Goal: Task Accomplishment & Management: Use online tool/utility

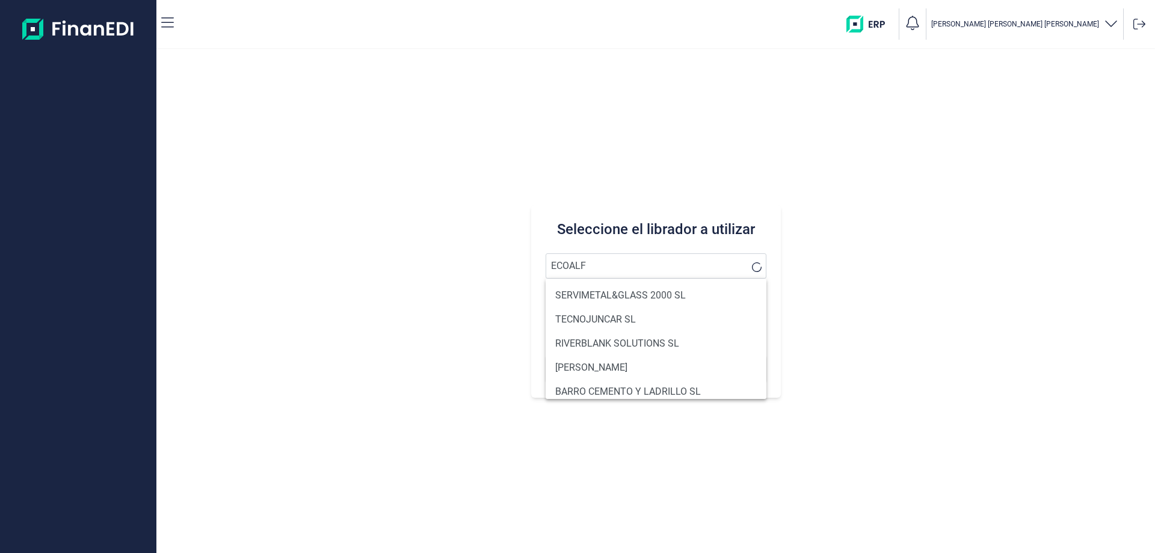
click at [546, 354] on button "Buscar" at bounding box center [656, 368] width 221 height 29
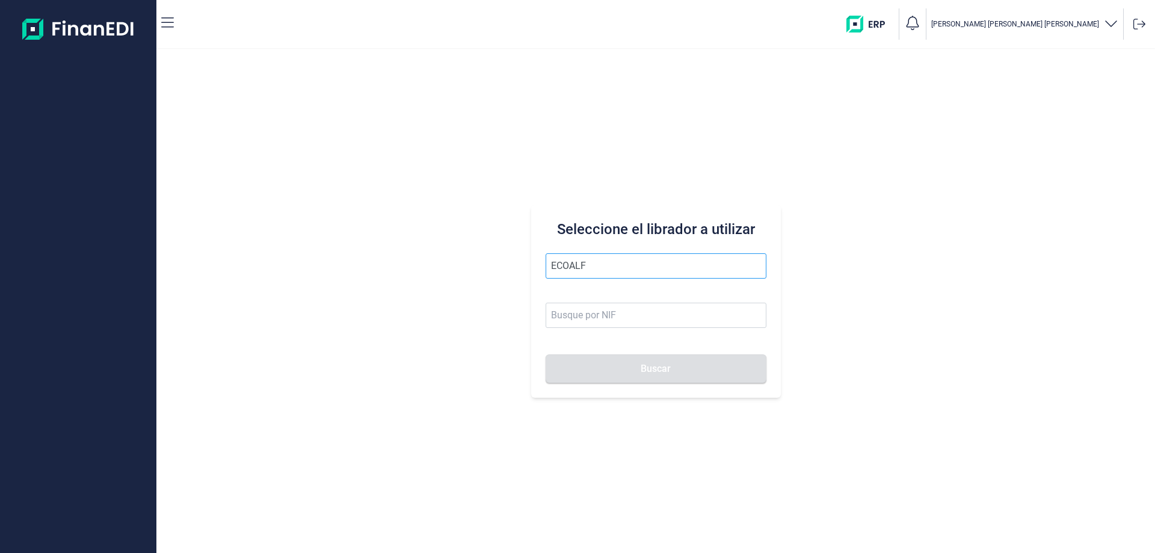
click at [546, 354] on button "Buscar" at bounding box center [656, 368] width 221 height 29
click at [651, 292] on li "ECOALF RECYCLED FABRICS SL" at bounding box center [656, 295] width 221 height 24
type input "ECOALF RECYCLED FABRICS SL"
type input "B85910610"
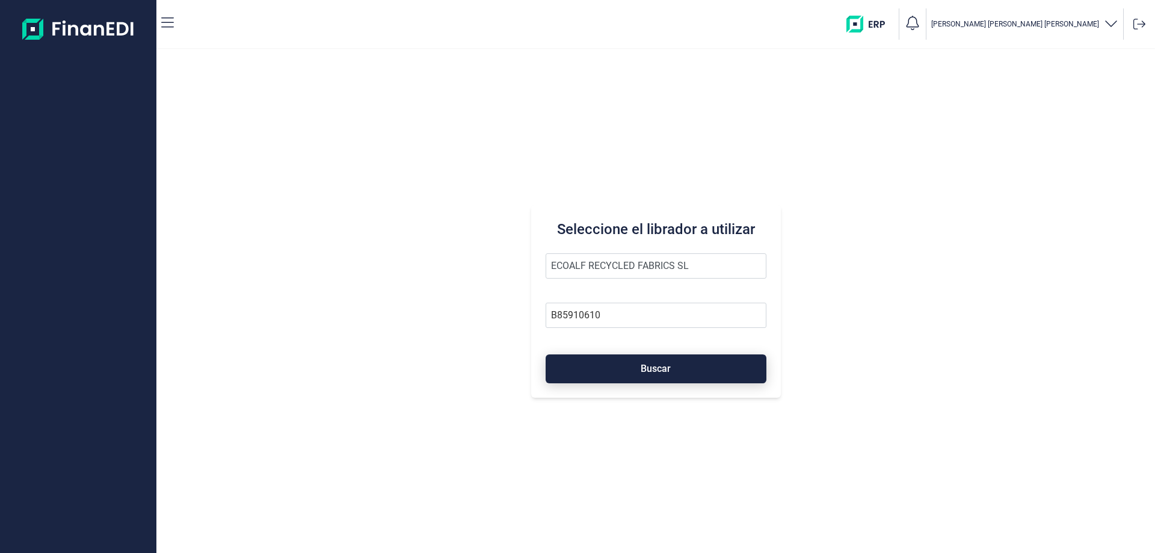
click at [658, 363] on button "Buscar" at bounding box center [656, 368] width 221 height 29
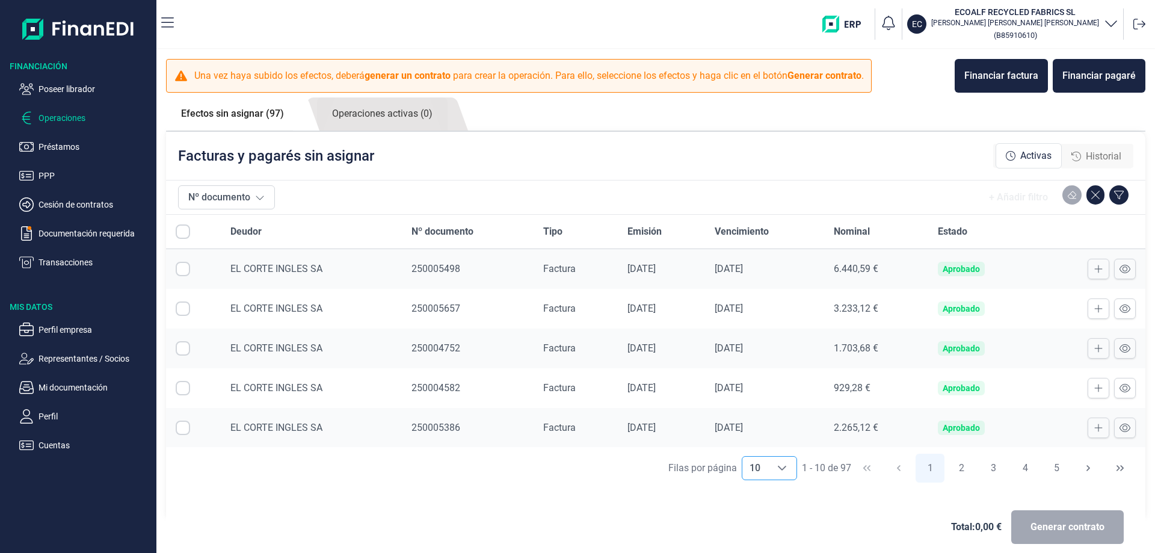
click at [773, 475] on div "Choose" at bounding box center [781, 468] width 29 height 23
click at [761, 446] on li "100" at bounding box center [763, 441] width 55 height 29
type input "100"
click at [179, 429] on input "Row Selected null" at bounding box center [183, 427] width 14 height 14
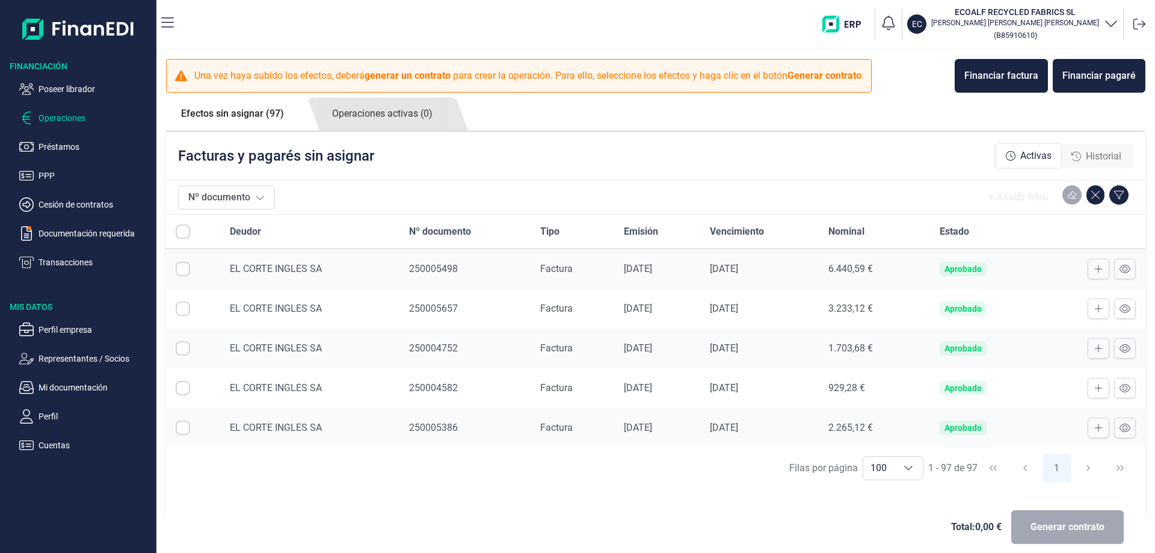
checkbox input "true"
click at [185, 390] on input "Row Selected null" at bounding box center [183, 388] width 14 height 14
checkbox input "true"
click at [188, 350] on input "Row Selected null" at bounding box center [183, 348] width 14 height 14
checkbox input "true"
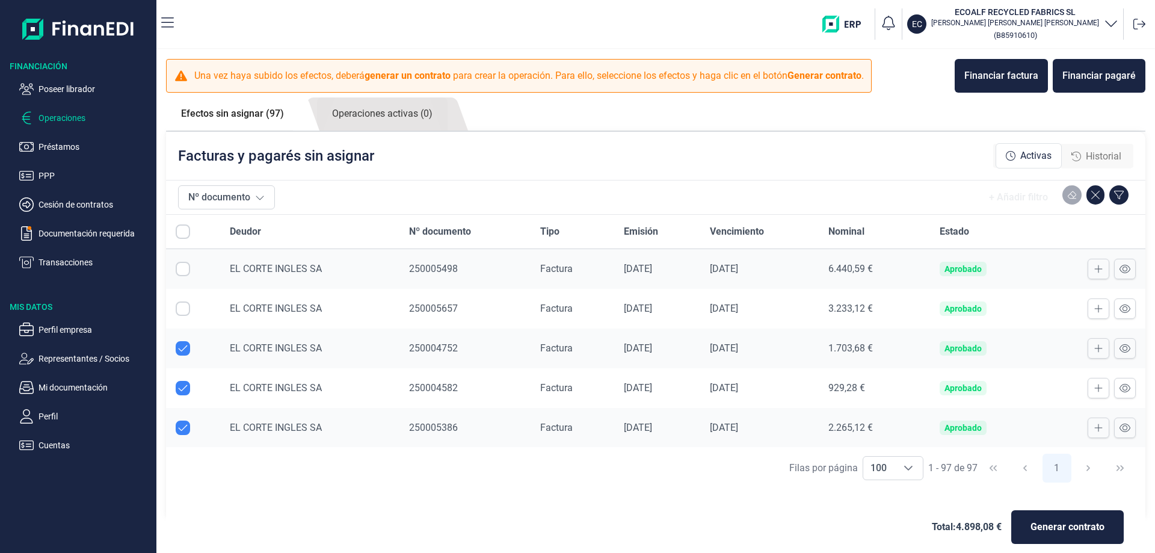
drag, startPoint x: 180, startPoint y: 304, endPoint x: 182, endPoint y: 272, distance: 32.5
click at [181, 305] on input "Row Selected null" at bounding box center [183, 308] width 14 height 14
checkbox input "true"
click at [182, 272] on input "Row Selected null" at bounding box center [183, 269] width 14 height 14
checkbox input "true"
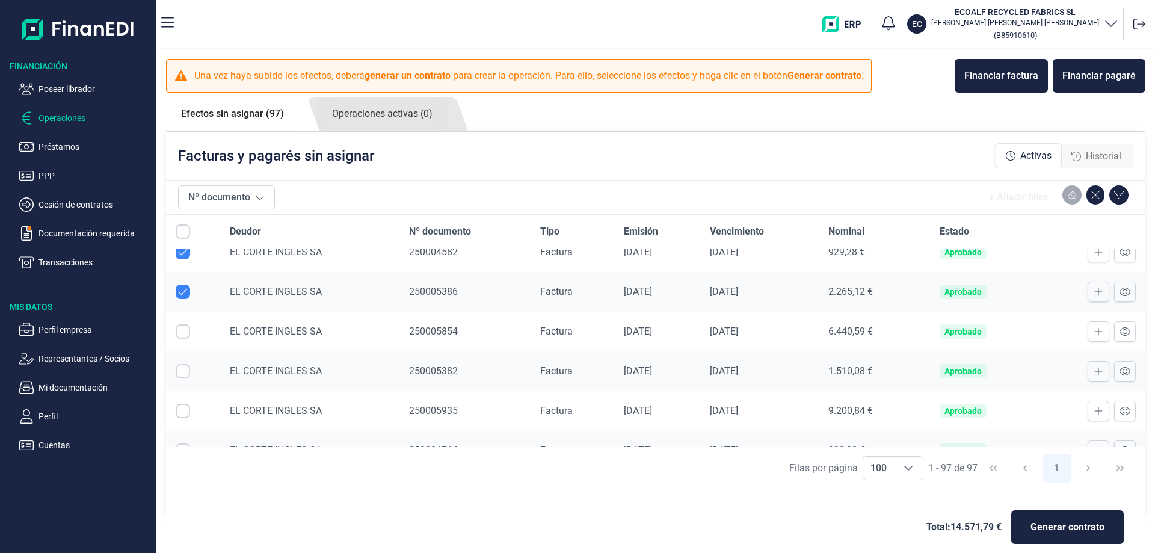
scroll to position [120, 0]
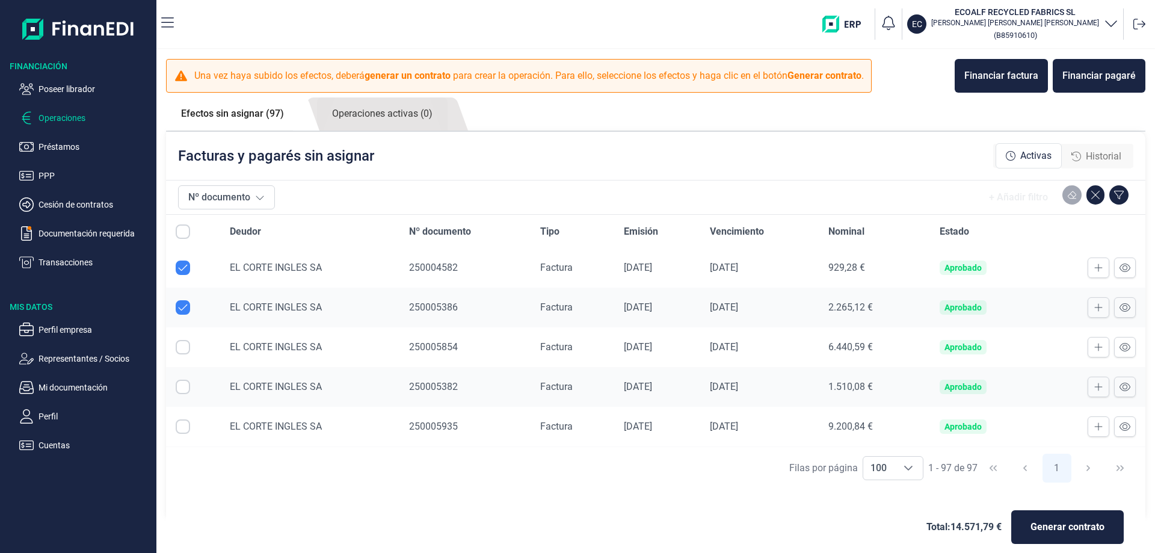
click at [183, 349] on input "Row Selected null" at bounding box center [183, 347] width 14 height 14
checkbox input "true"
drag, startPoint x: 182, startPoint y: 390, endPoint x: 183, endPoint y: 424, distance: 34.3
click at [182, 390] on input "Row Selected null" at bounding box center [183, 387] width 14 height 14
checkbox input "true"
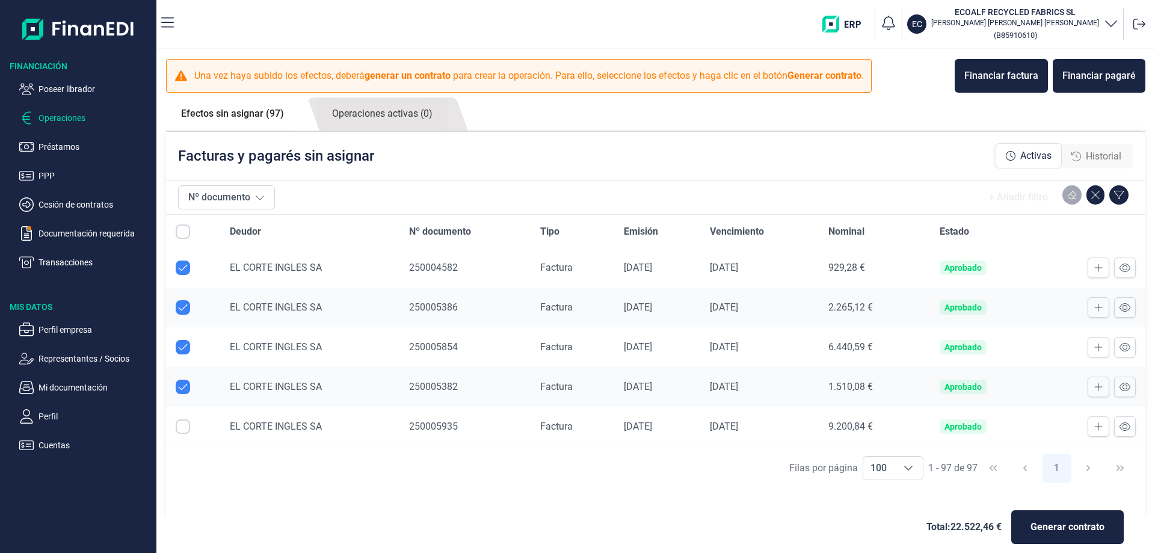
click at [183, 424] on input "Row Selected null" at bounding box center [183, 426] width 14 height 14
checkbox input "true"
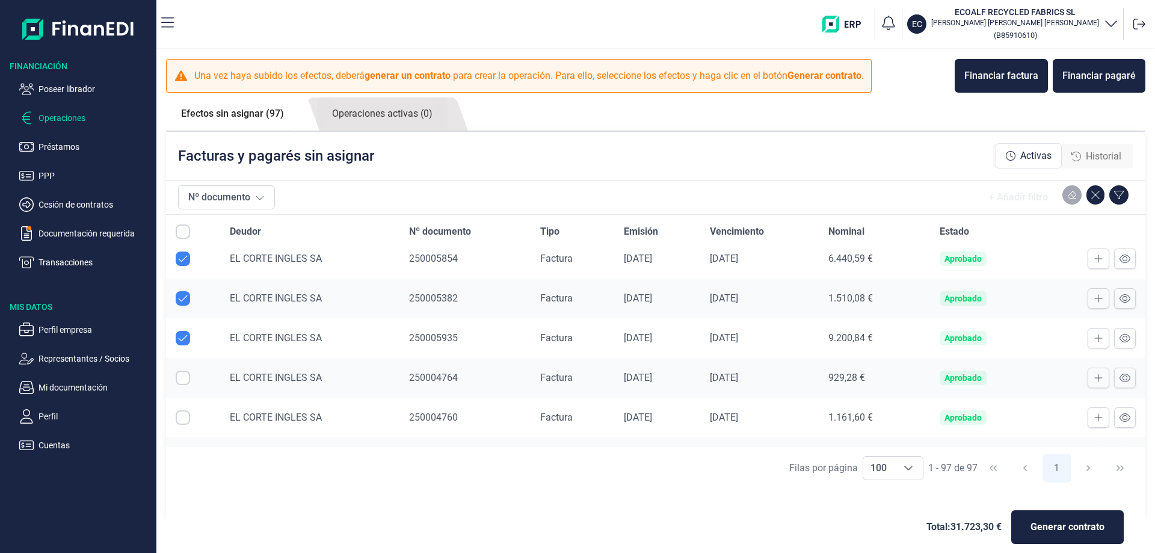
scroll to position [241, 0]
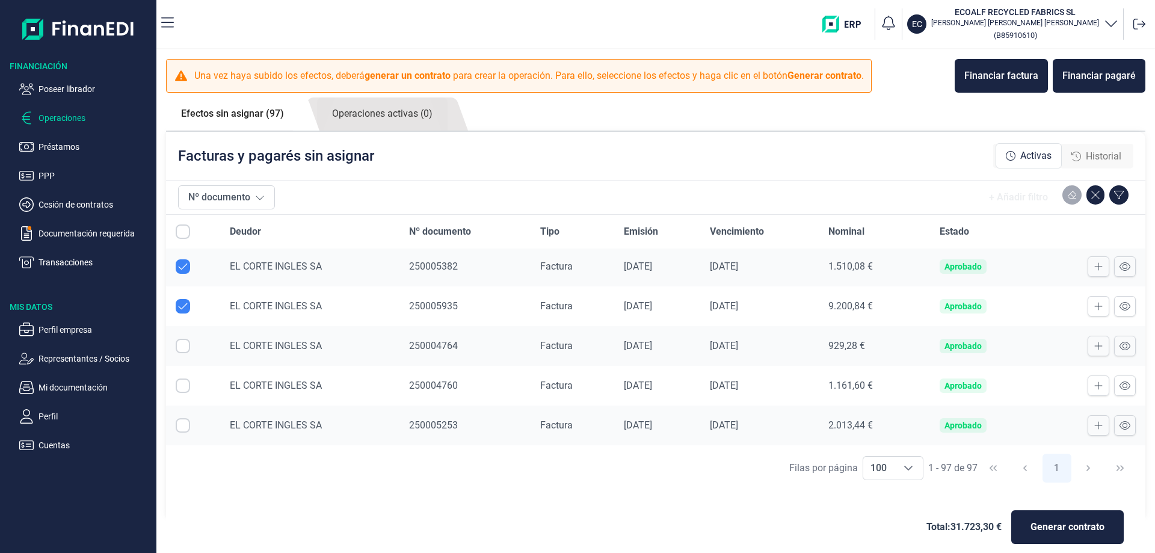
click at [183, 349] on input "Row Selected null" at bounding box center [183, 346] width 14 height 14
checkbox input "true"
click at [178, 380] on input "Row Selected null" at bounding box center [183, 385] width 14 height 14
checkbox input "true"
click at [185, 425] on input "Row Selected null" at bounding box center [183, 425] width 14 height 14
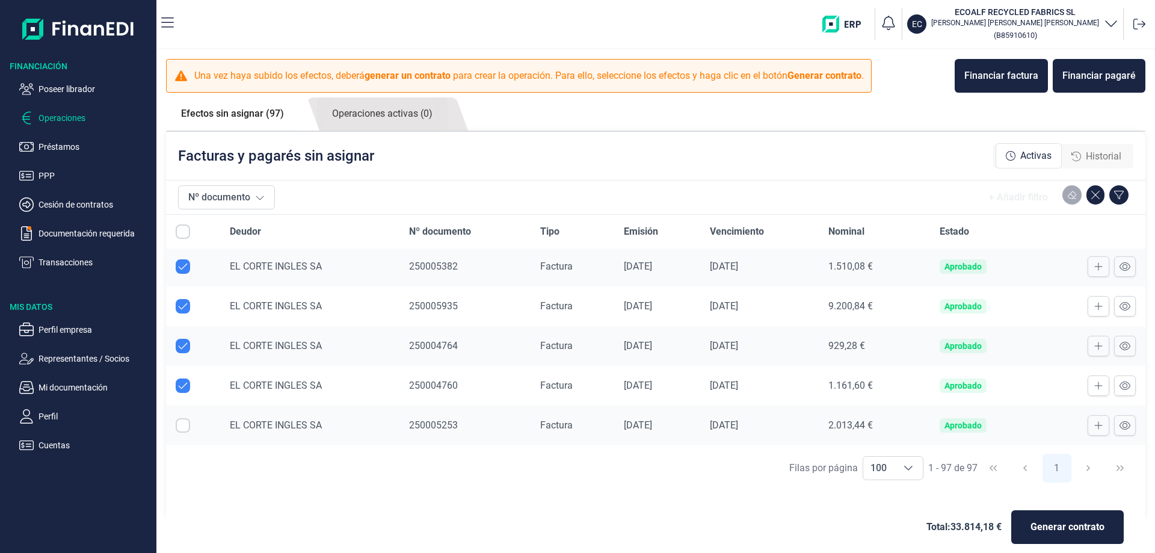
checkbox input "true"
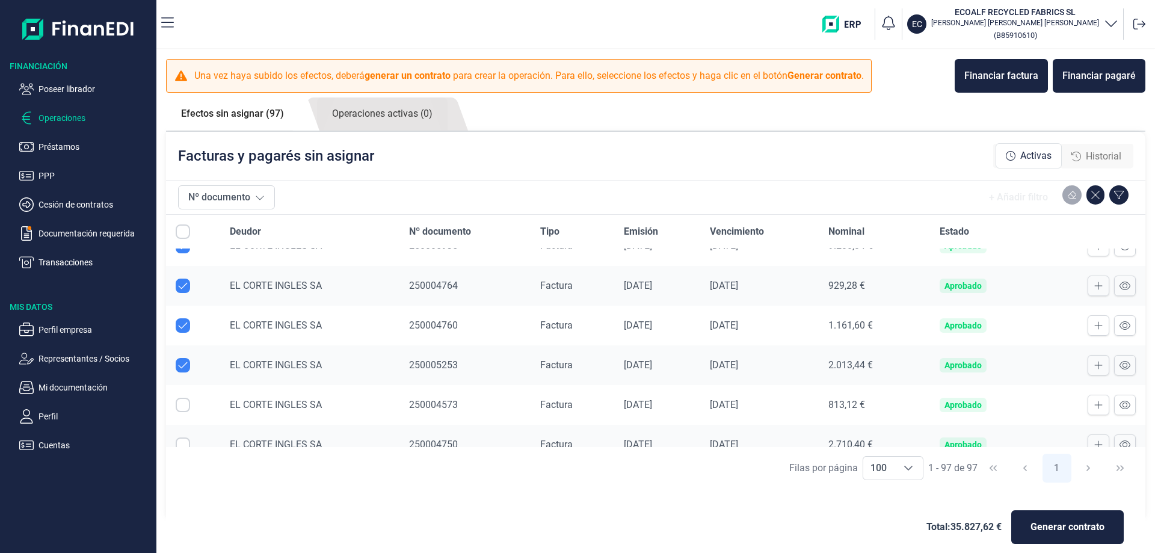
scroll to position [361, 0]
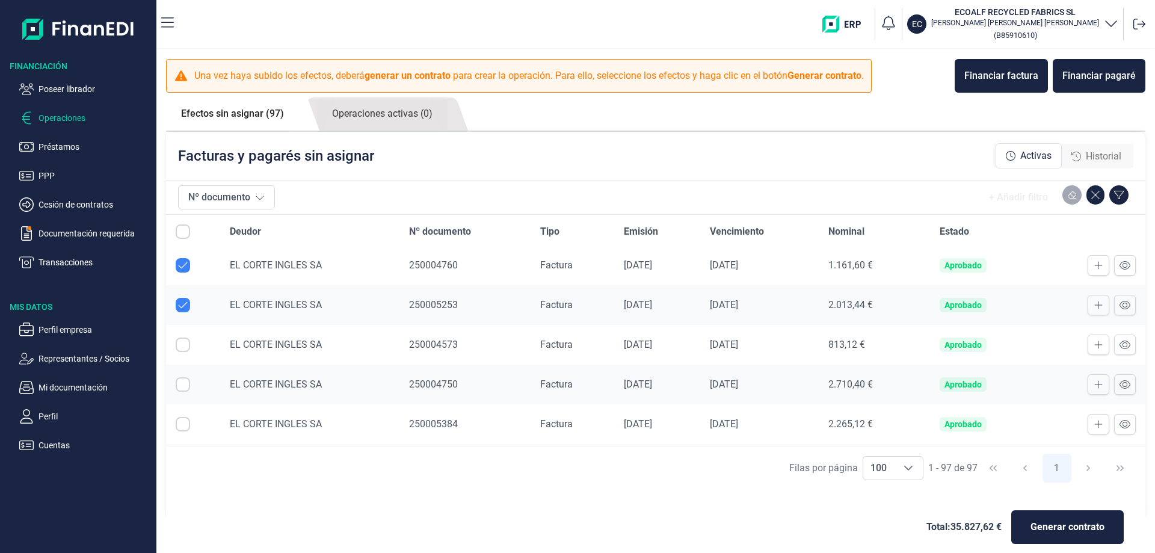
click at [185, 348] on input "Row Selected null" at bounding box center [183, 344] width 14 height 14
checkbox input "true"
click at [182, 388] on input "Row Selected null" at bounding box center [183, 384] width 14 height 14
checkbox input "true"
click at [183, 427] on input "Row Selected null" at bounding box center [183, 424] width 14 height 14
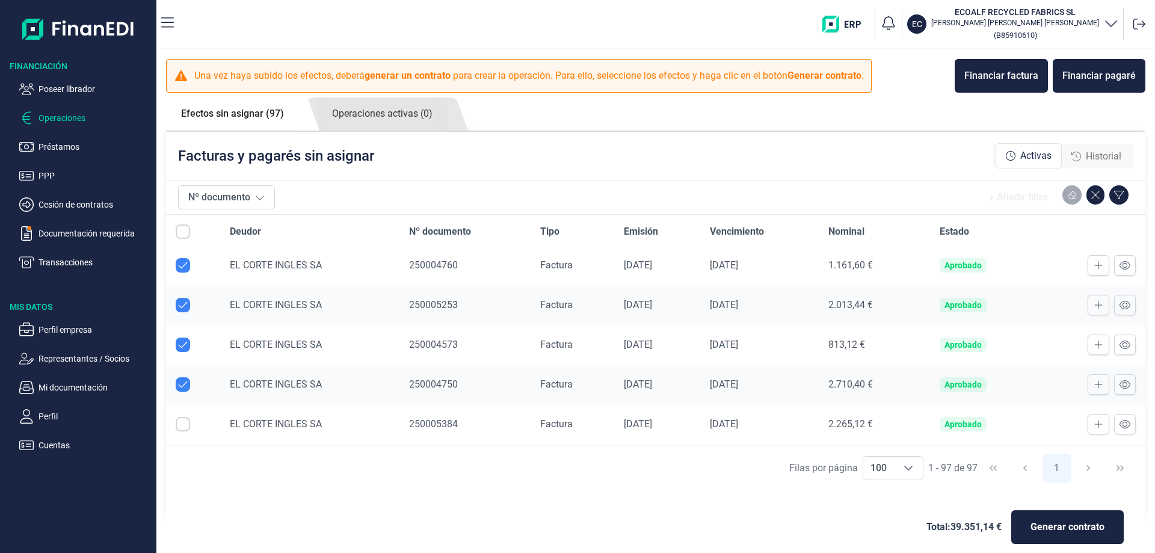
checkbox input "true"
drag, startPoint x: 177, startPoint y: 342, endPoint x: 181, endPoint y: 383, distance: 41.1
click at [177, 343] on input "Row Selected null" at bounding box center [183, 343] width 14 height 14
checkbox input "true"
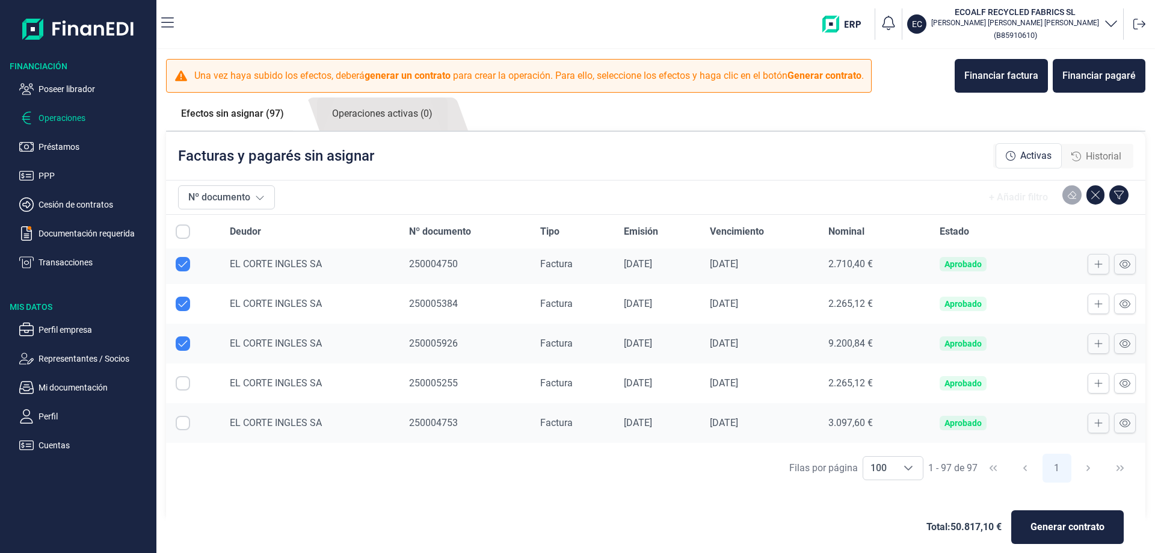
drag, startPoint x: 181, startPoint y: 383, endPoint x: 185, endPoint y: 424, distance: 41.1
click at [183, 386] on input "Row Selected null" at bounding box center [183, 383] width 14 height 14
checkbox input "true"
click at [185, 424] on input "Row Selected null" at bounding box center [183, 423] width 14 height 14
checkbox input "true"
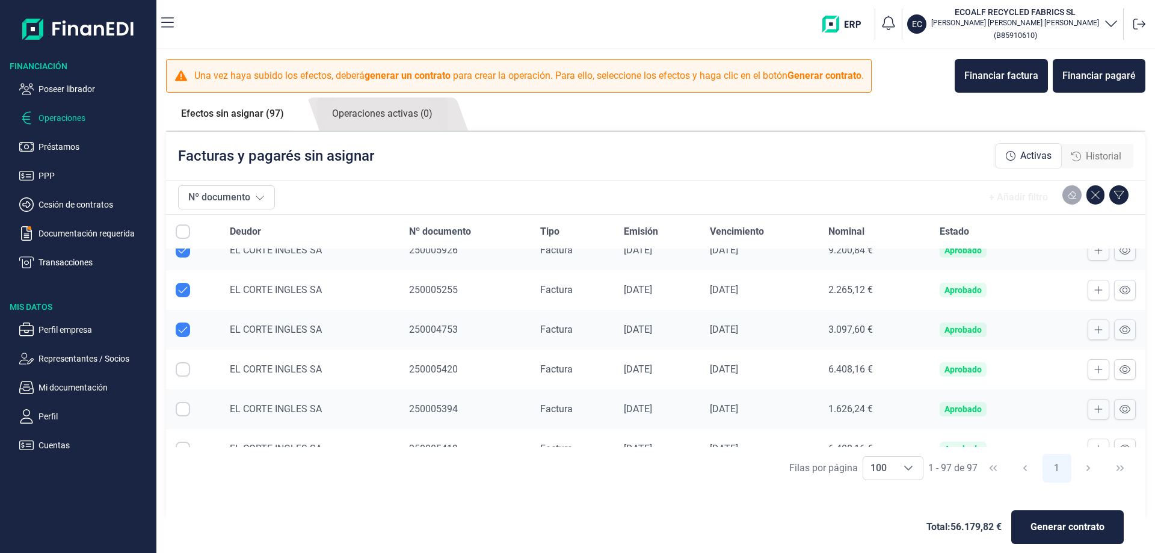
scroll to position [601, 0]
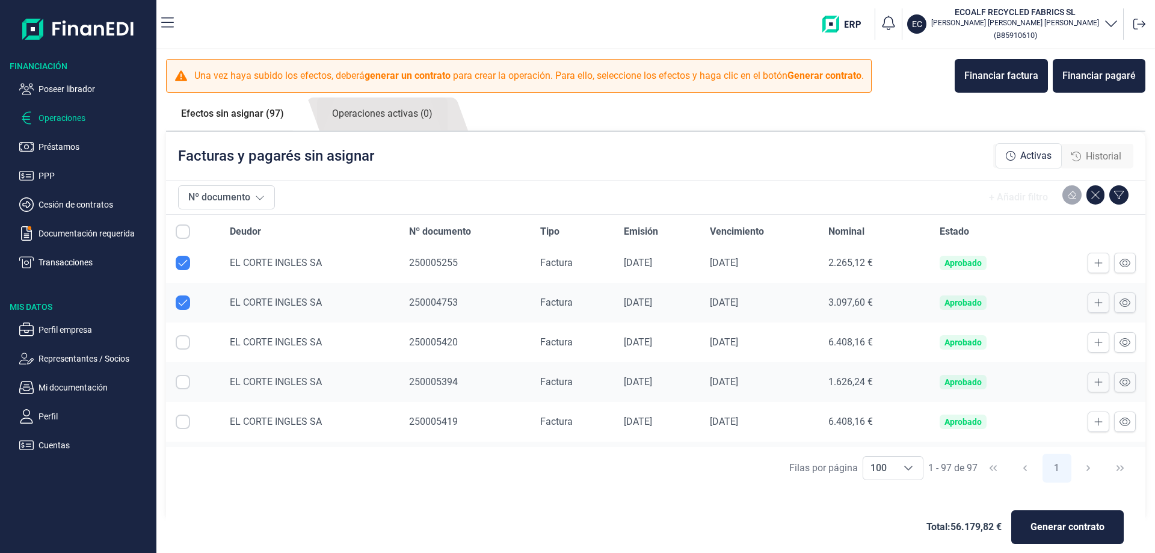
click at [182, 344] on input "Row Selected null" at bounding box center [183, 342] width 14 height 14
checkbox input "true"
click at [183, 384] on input "Row Selected null" at bounding box center [183, 382] width 14 height 14
checkbox input "true"
click at [185, 419] on input "Row Selected null" at bounding box center [183, 421] width 14 height 14
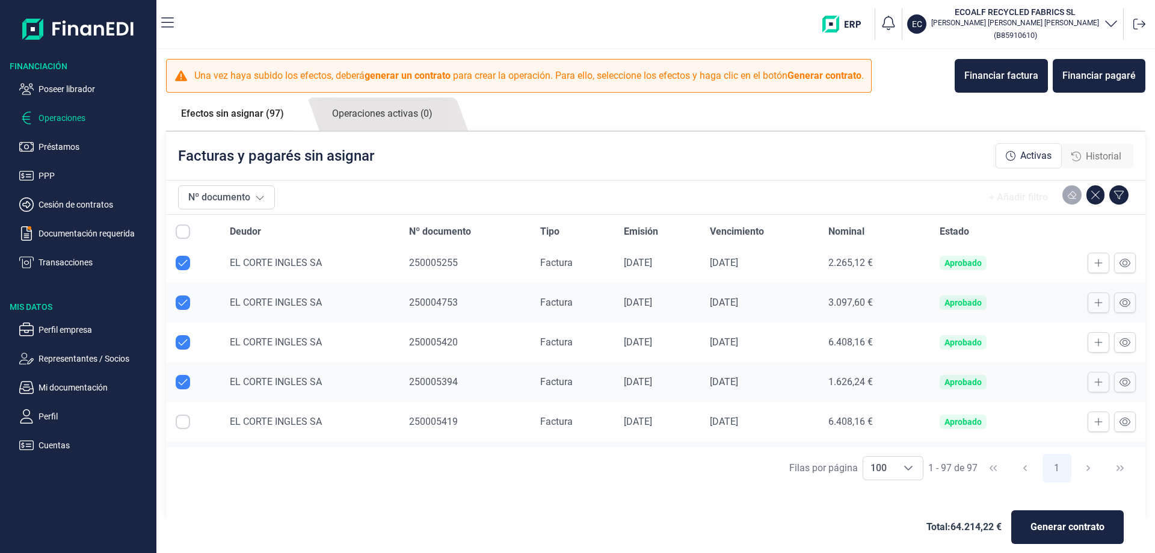
checkbox input "true"
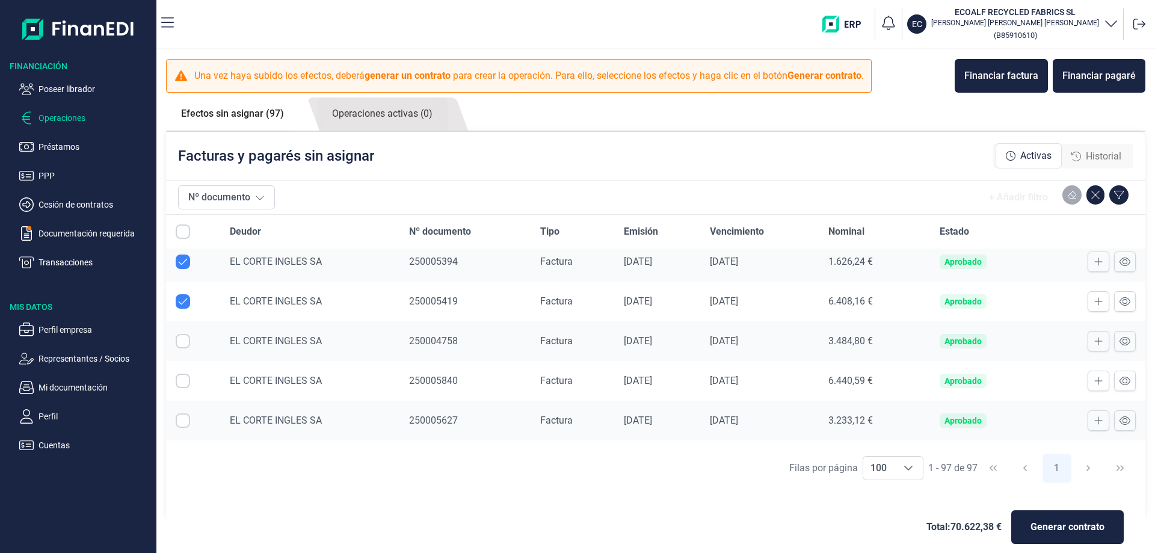
drag, startPoint x: 179, startPoint y: 337, endPoint x: 182, endPoint y: 380, distance: 42.2
click at [179, 339] on input "Row Selected null" at bounding box center [183, 341] width 14 height 14
checkbox input "true"
click at [182, 380] on input "Row Selected null" at bounding box center [183, 381] width 14 height 14
checkbox input "true"
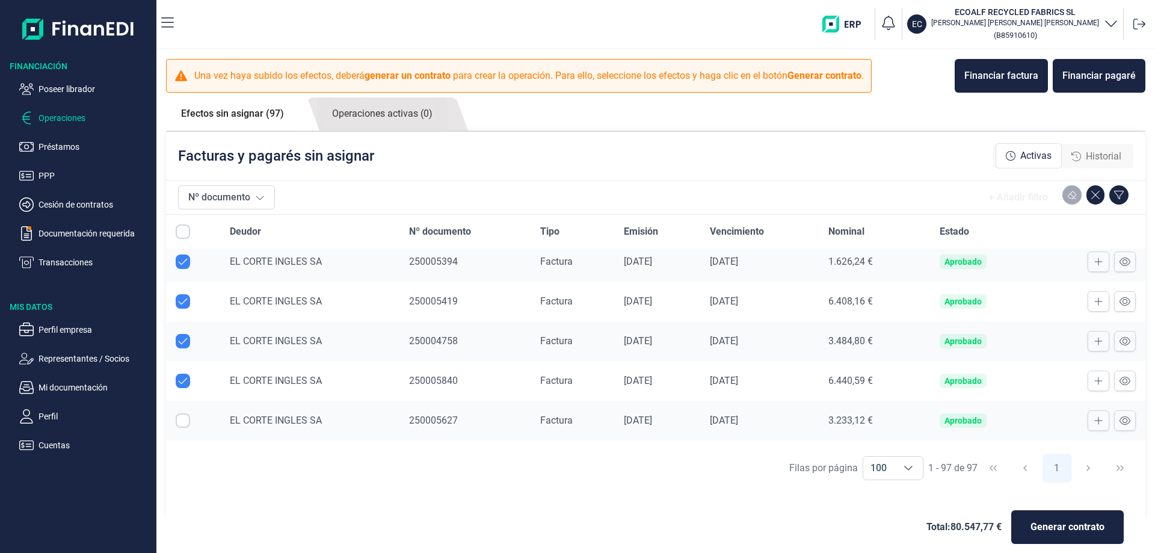
click at [182, 418] on input "Row Selected null" at bounding box center [183, 420] width 14 height 14
checkbox input "true"
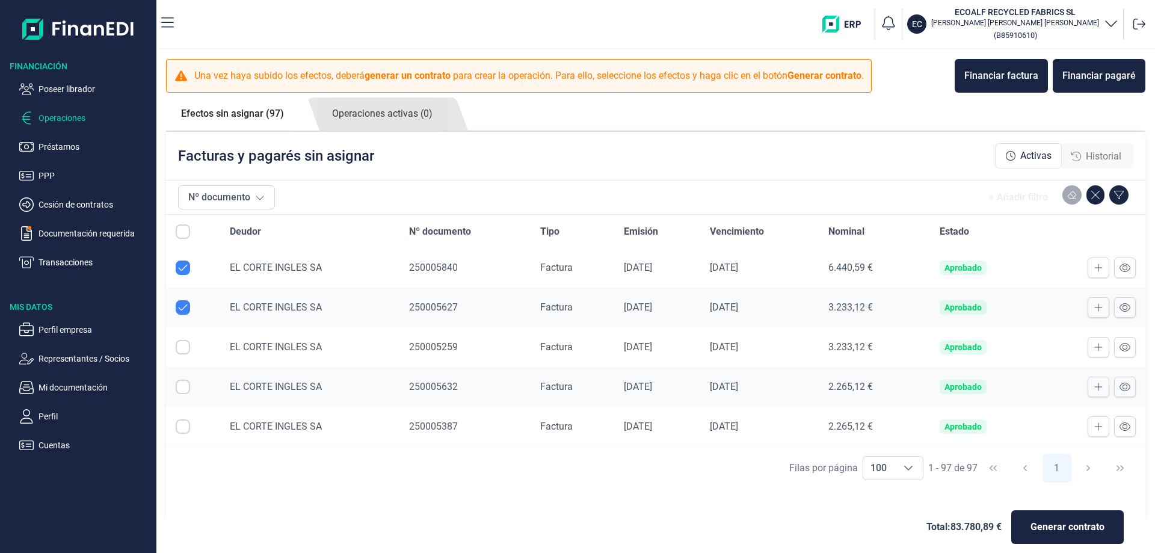
scroll to position [842, 0]
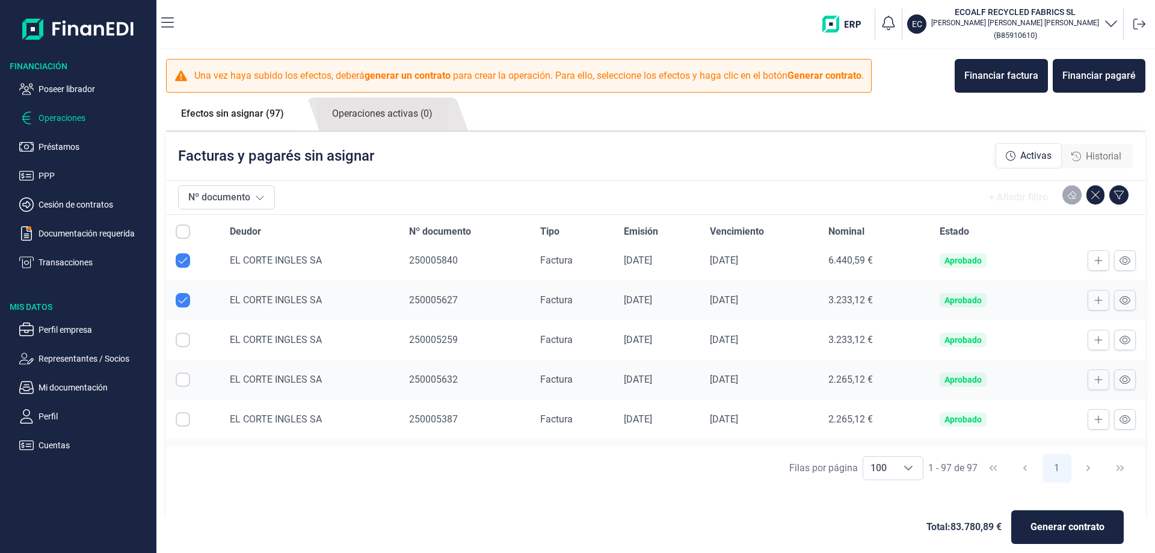
click at [184, 339] on input "Row Selected null" at bounding box center [183, 340] width 14 height 14
checkbox input "true"
click at [185, 375] on input "Row Selected null" at bounding box center [183, 379] width 14 height 14
checkbox input "true"
click at [185, 423] on input "Row Selected null" at bounding box center [183, 419] width 14 height 14
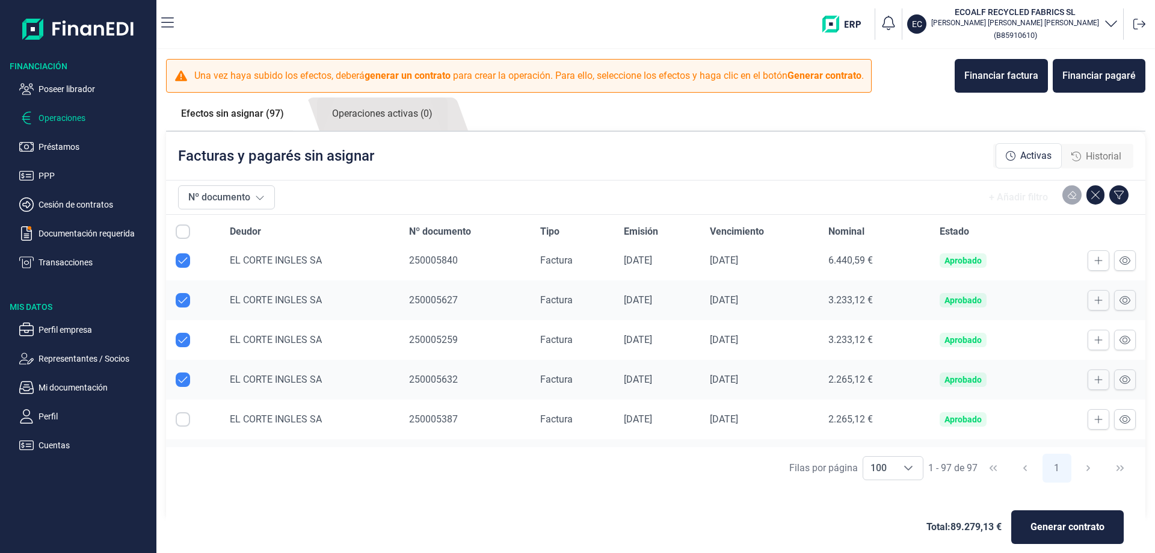
checkbox input "true"
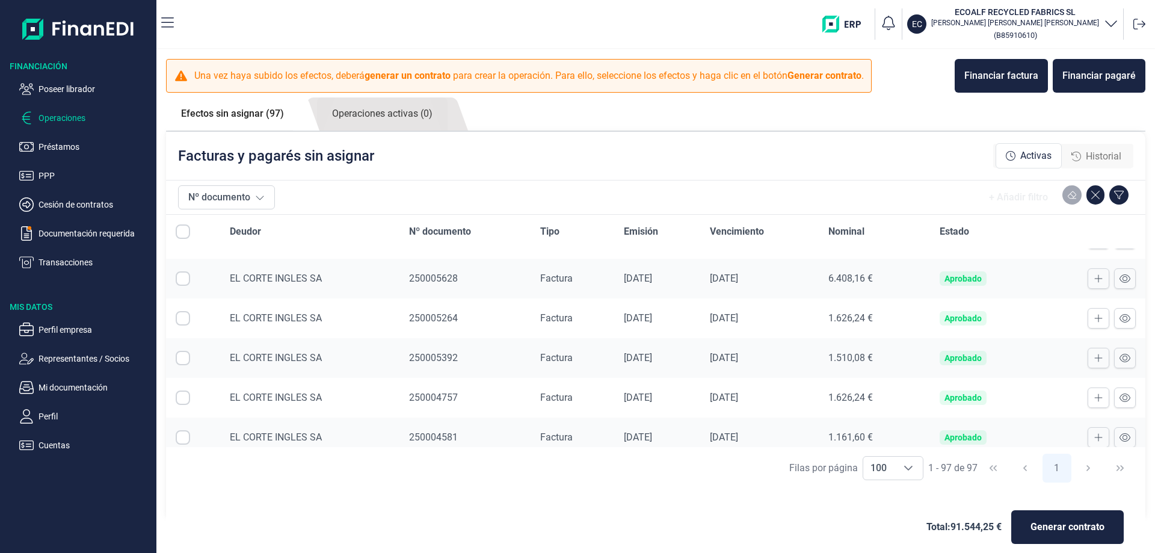
scroll to position [962, 0]
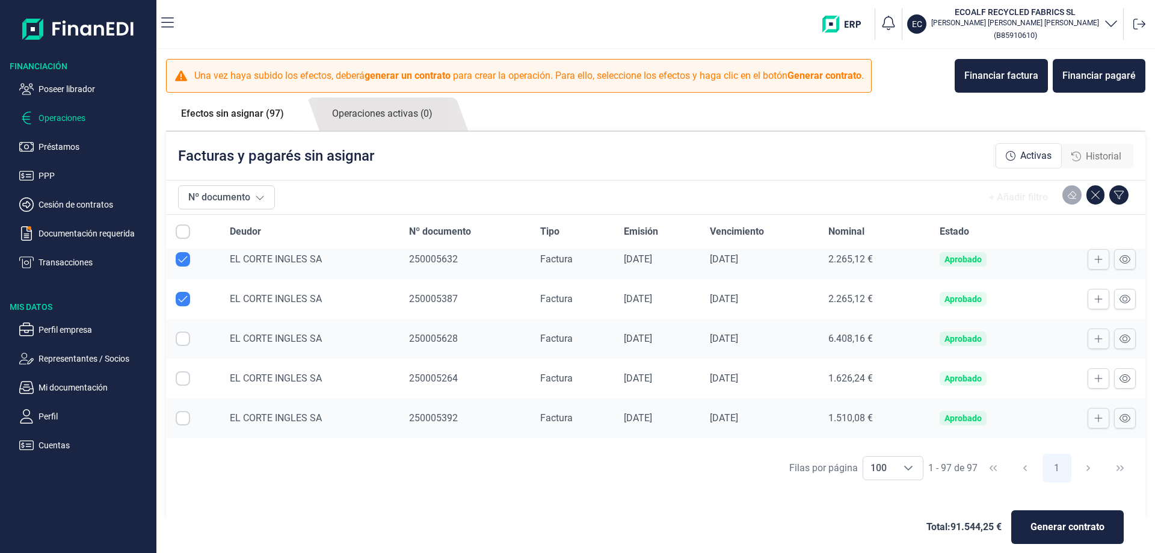
click at [183, 339] on input "Row Selected null" at bounding box center [183, 338] width 14 height 14
checkbox input "true"
click at [183, 378] on input "Row Selected null" at bounding box center [183, 378] width 14 height 14
checkbox input "true"
click at [186, 421] on input "Row Selected null" at bounding box center [183, 418] width 14 height 14
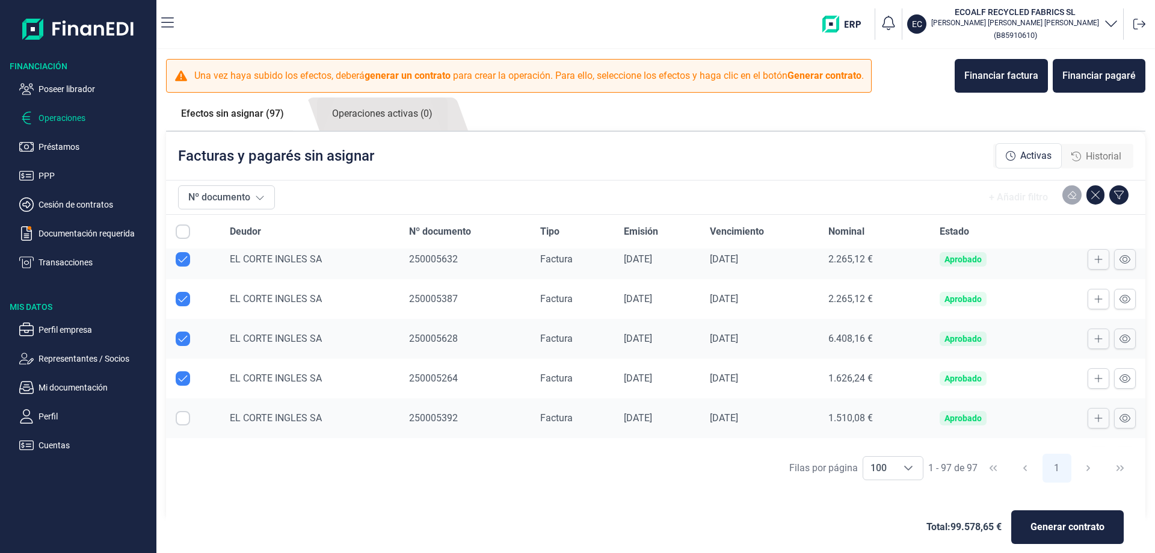
checkbox input "true"
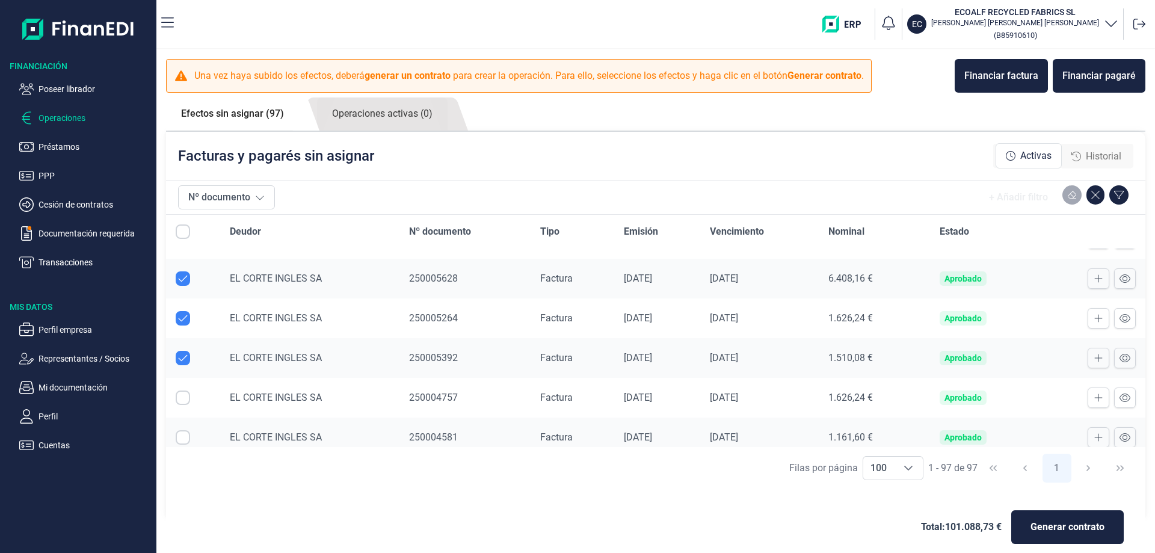
click at [176, 400] on input "Row Selected null" at bounding box center [183, 397] width 14 height 14
checkbox input "true"
click at [184, 434] on input "Row Selected null" at bounding box center [183, 437] width 14 height 14
checkbox input "true"
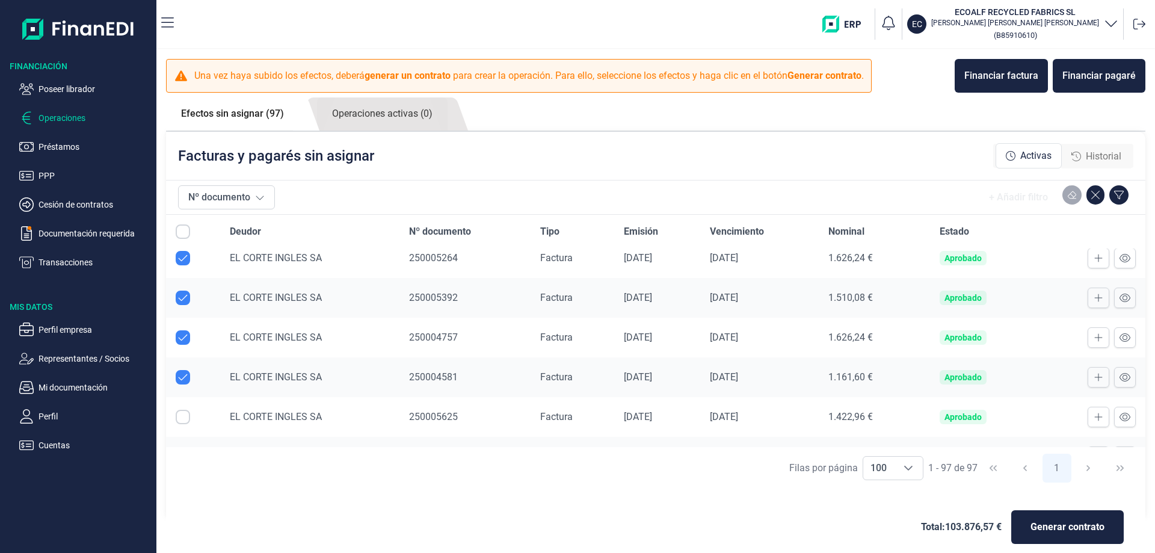
click at [183, 416] on input "Row Selected null" at bounding box center [183, 417] width 14 height 14
checkbox input "true"
click at [182, 339] on input "Row Selected null" at bounding box center [183, 336] width 14 height 14
checkbox input "true"
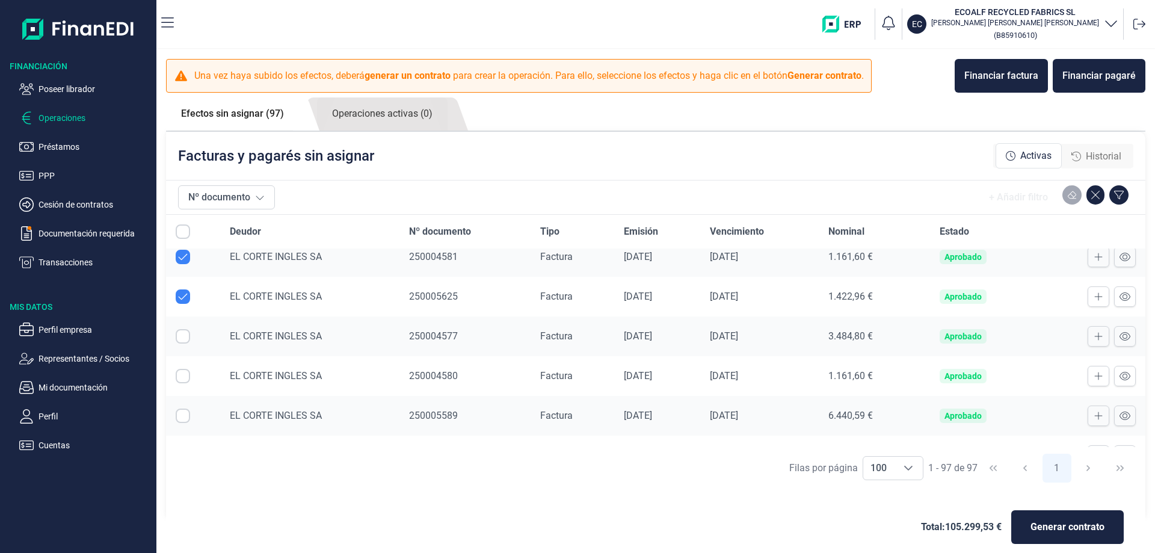
click at [185, 380] on input "Row Selected null" at bounding box center [183, 376] width 14 height 14
checkbox input "true"
click at [183, 416] on input "Row Selected null" at bounding box center [183, 415] width 14 height 14
checkbox input "true"
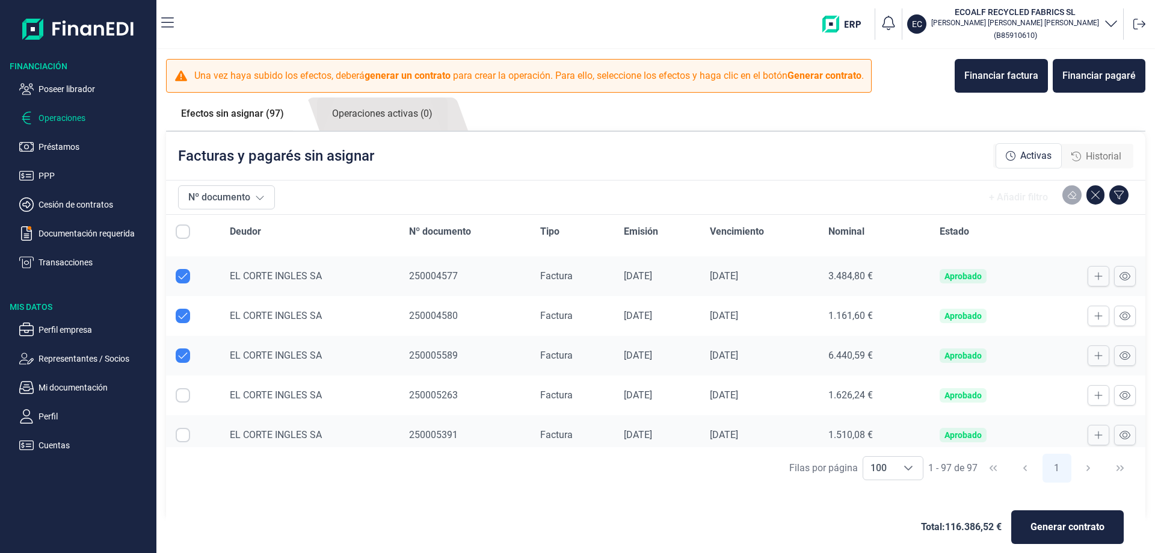
click at [182, 395] on input "Row Selected null" at bounding box center [183, 395] width 14 height 14
checkbox input "true"
click at [185, 434] on input "Row Selected null" at bounding box center [183, 435] width 14 height 14
checkbox input "true"
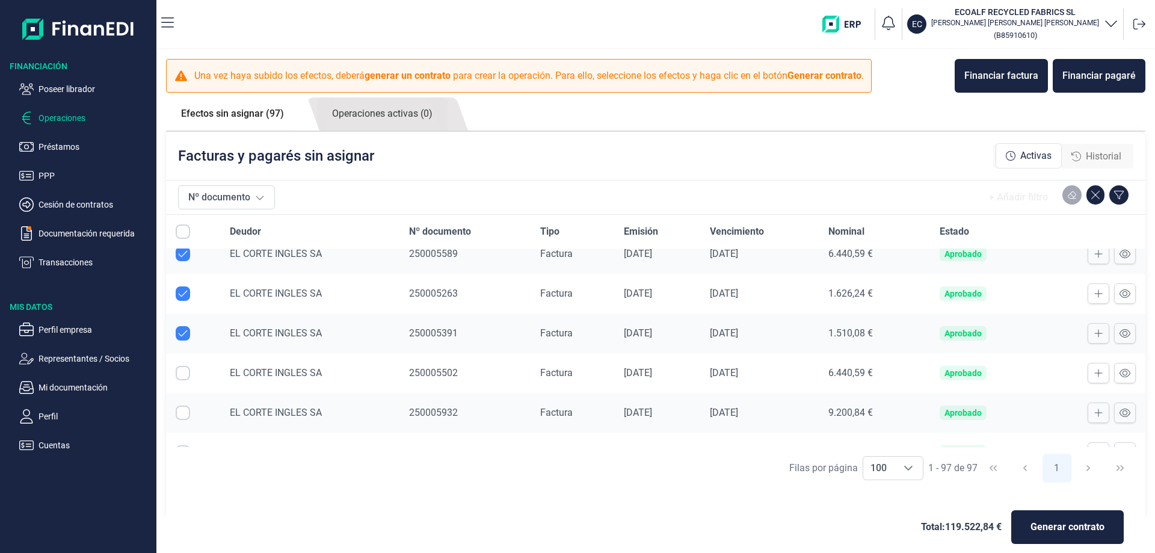
scroll to position [1383, 0]
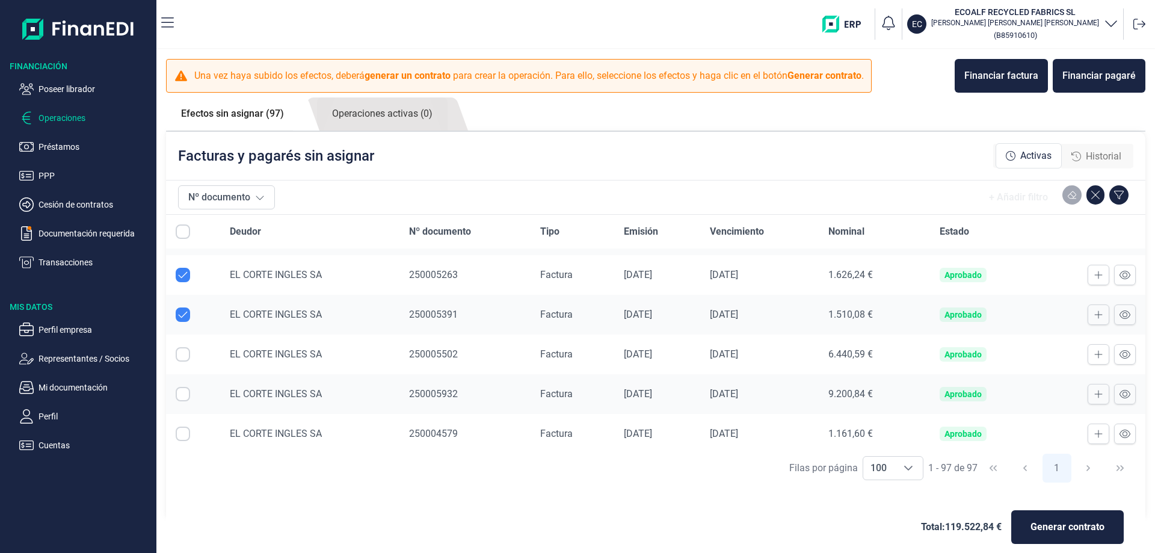
click at [181, 357] on input "Row Selected null" at bounding box center [183, 354] width 14 height 14
checkbox input "true"
click at [183, 395] on input "Row Selected null" at bounding box center [183, 394] width 14 height 14
checkbox input "true"
click at [180, 432] on input "Row Selected null" at bounding box center [183, 433] width 14 height 14
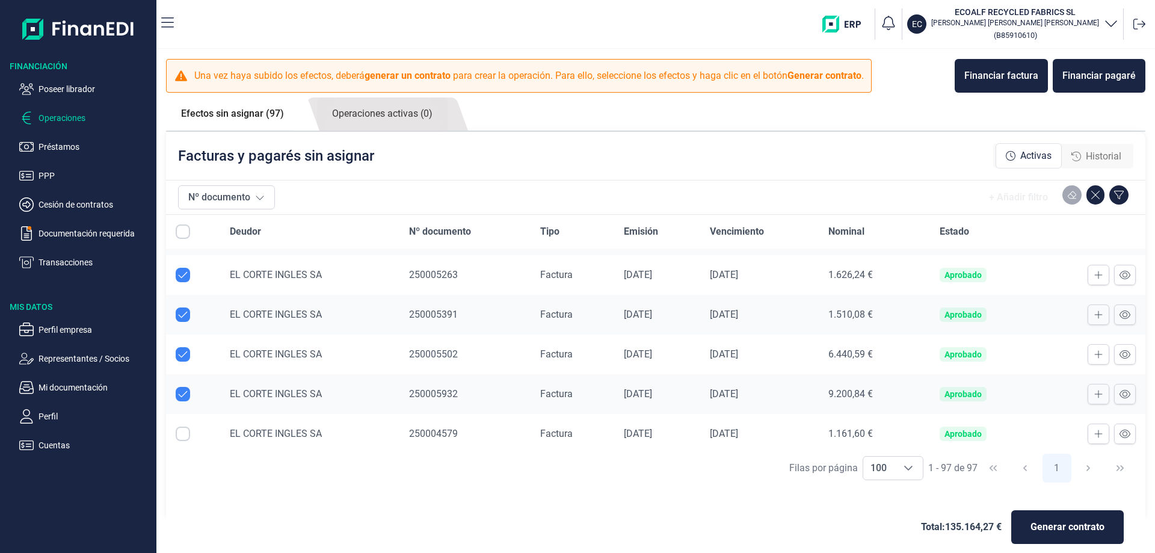
checkbox input "true"
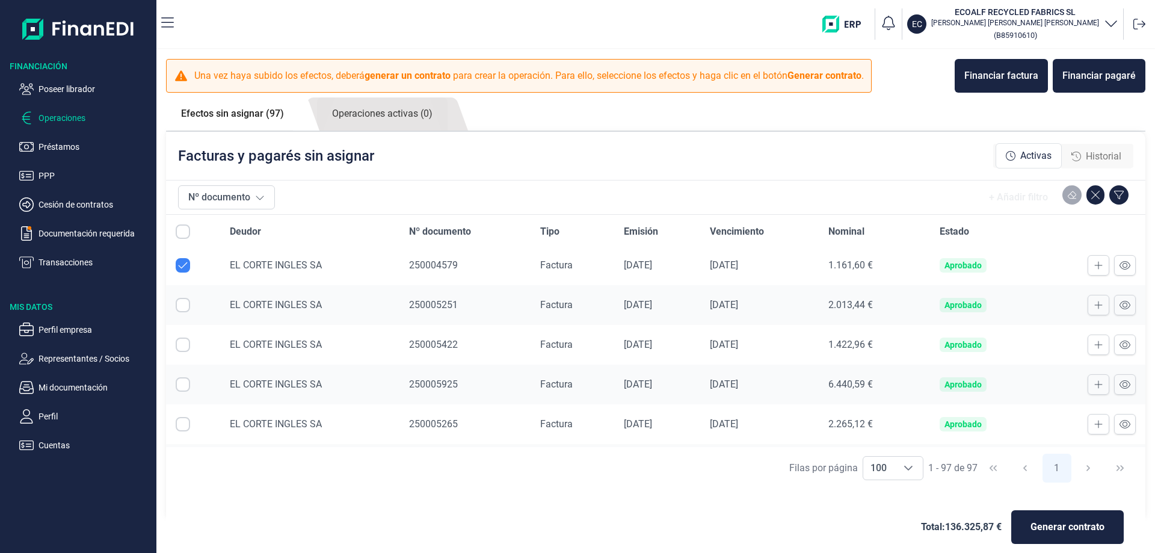
scroll to position [1564, 0]
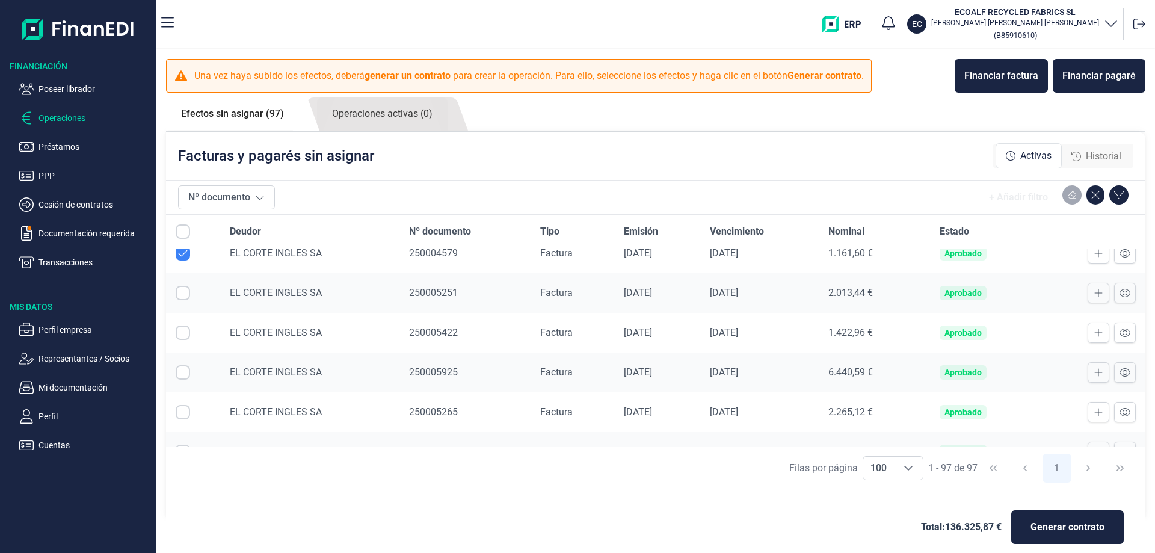
click at [185, 291] on input "Row Selected null" at bounding box center [183, 293] width 14 height 14
checkbox input "true"
click at [186, 336] on input "Row Selected null" at bounding box center [183, 332] width 14 height 14
checkbox input "true"
click at [183, 375] on input "Row Selected null" at bounding box center [183, 372] width 14 height 14
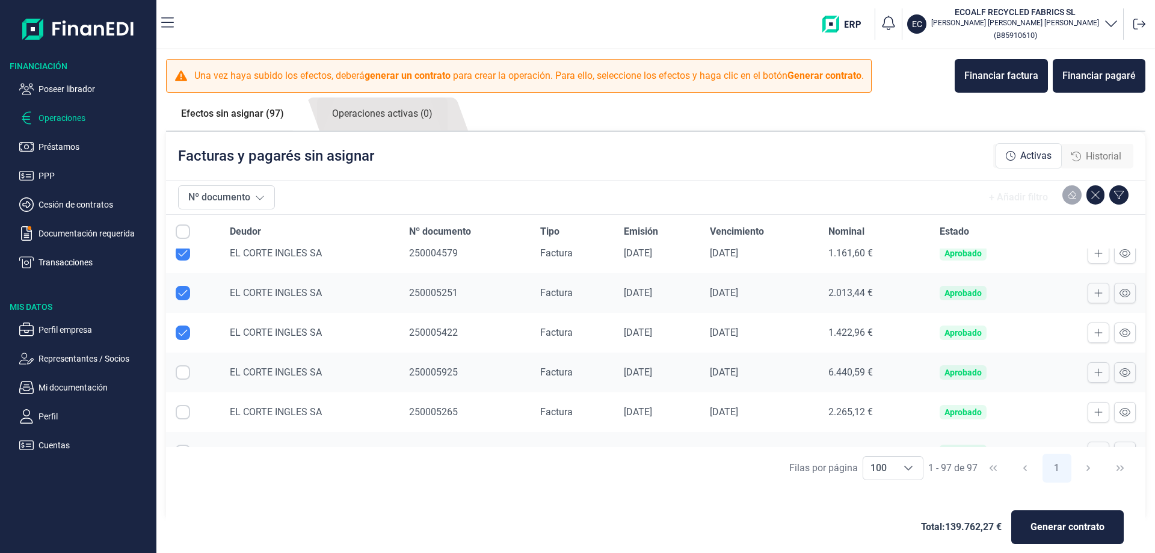
checkbox input "true"
click at [180, 416] on input "Row Selected null" at bounding box center [183, 412] width 14 height 14
checkbox input "true"
click at [182, 445] on input "Row Selected null" at bounding box center [183, 451] width 14 height 14
checkbox input "true"
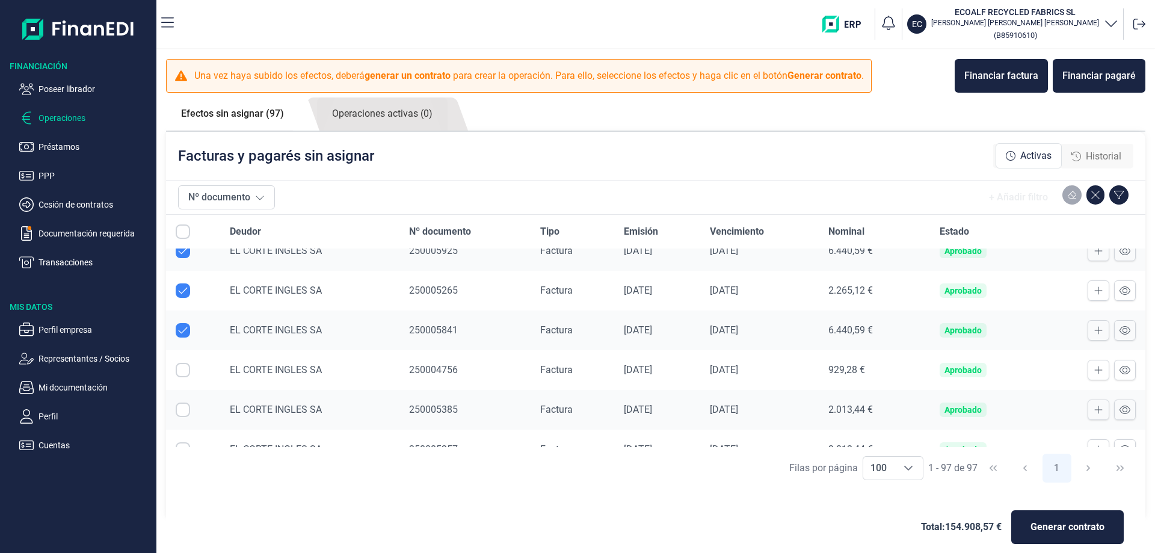
scroll to position [1744, 0]
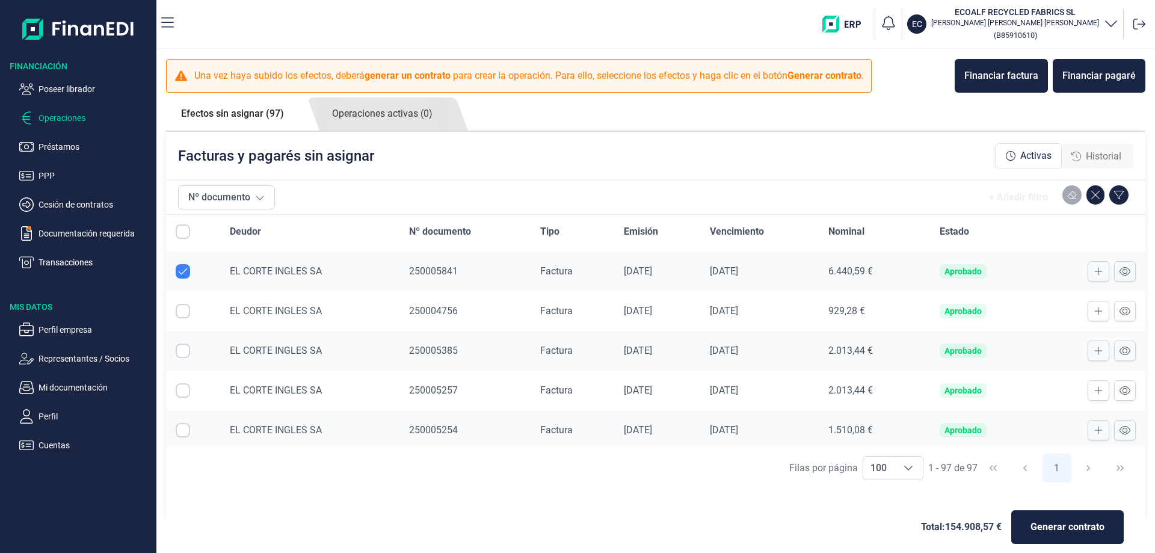
click at [184, 310] on input "Row Selected null" at bounding box center [183, 311] width 14 height 14
checkbox input "true"
click at [179, 354] on input "Row Selected null" at bounding box center [183, 350] width 14 height 14
checkbox input "true"
click at [183, 392] on input "Row Selected null" at bounding box center [183, 390] width 14 height 14
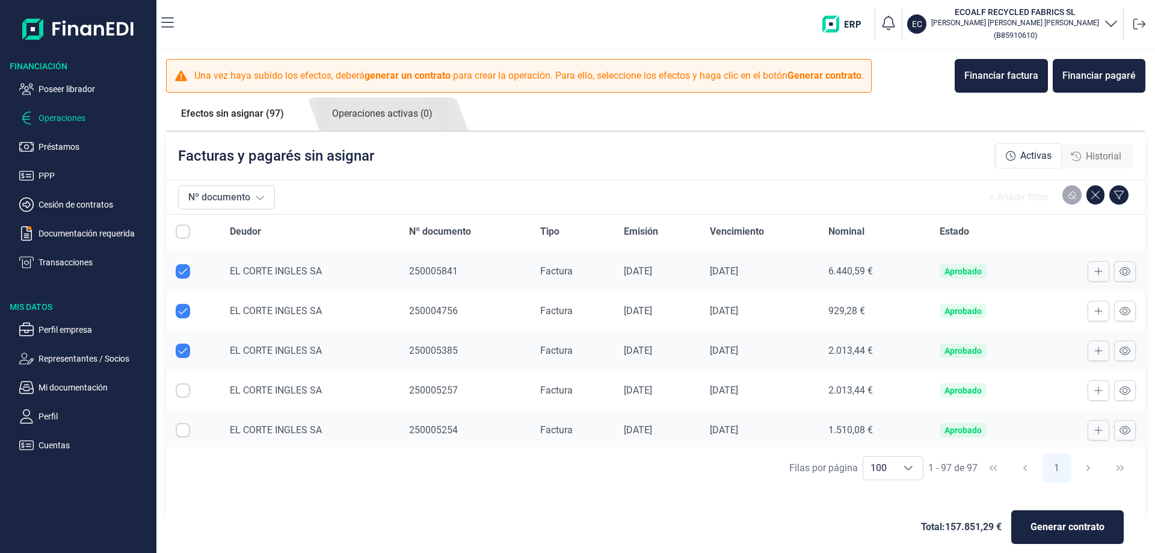
checkbox input "true"
click at [183, 430] on input "Row Selected null" at bounding box center [183, 430] width 14 height 14
checkbox input "true"
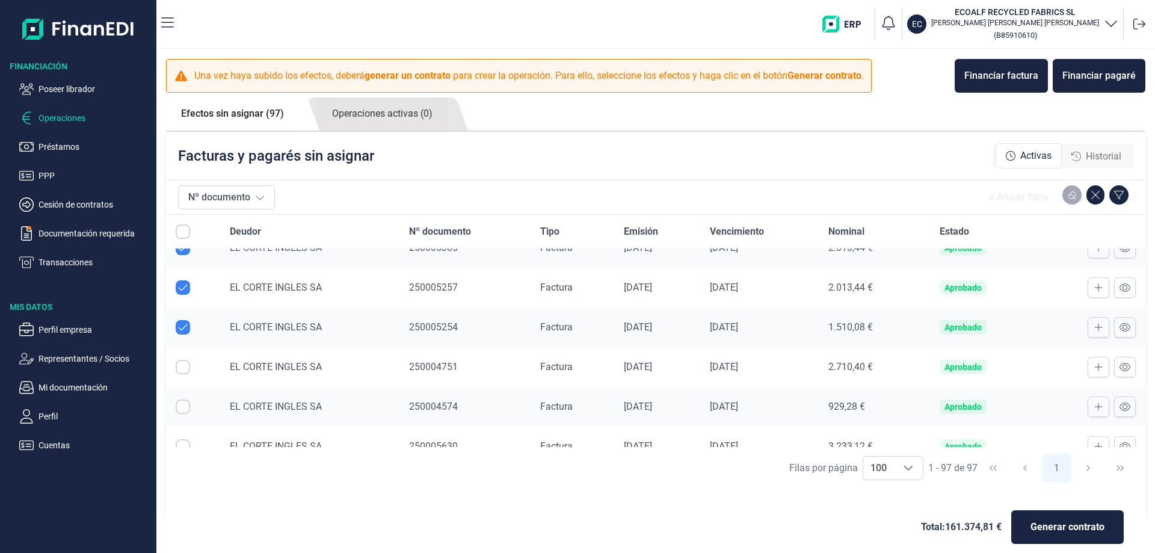
scroll to position [1865, 0]
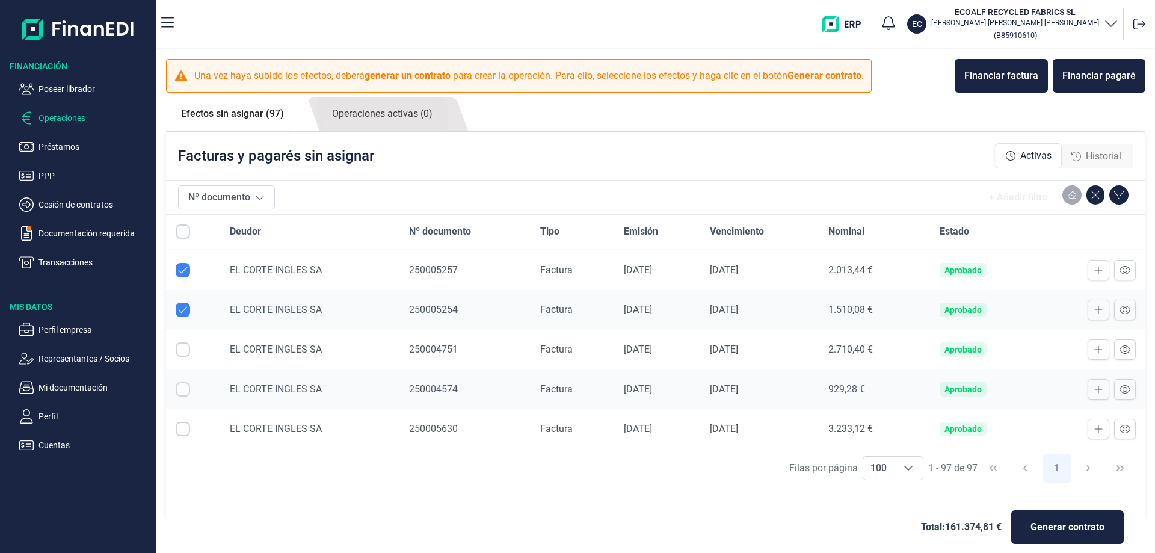
click at [183, 352] on input "Row Selected null" at bounding box center [183, 349] width 14 height 14
checkbox input "true"
click at [188, 389] on input "Row Selected null" at bounding box center [183, 389] width 14 height 14
checkbox input "true"
click at [180, 431] on input "Row Selected null" at bounding box center [183, 429] width 14 height 14
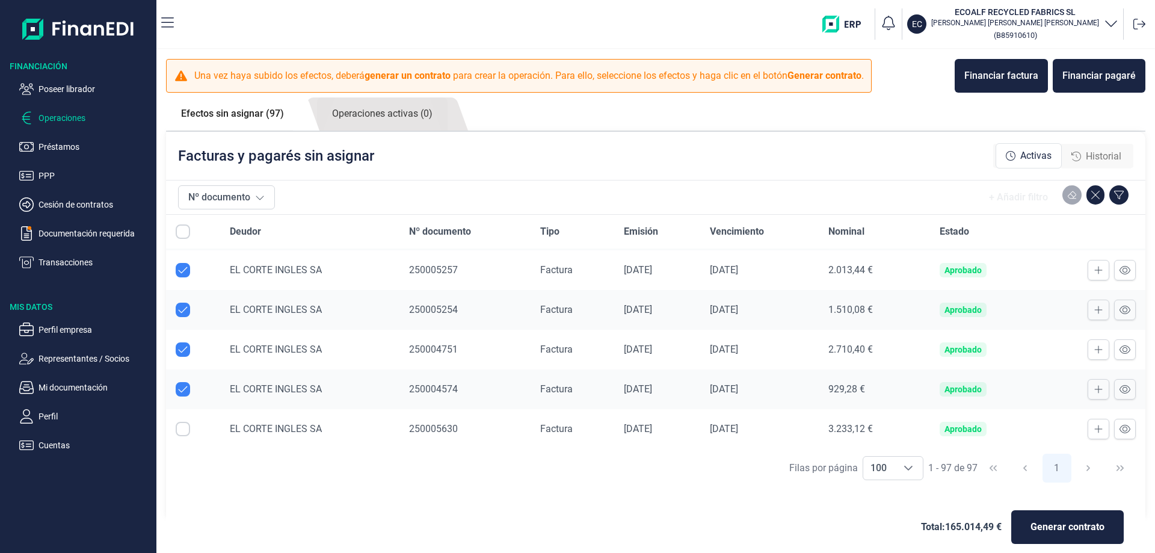
checkbox input "true"
click at [183, 354] on input "Row Selected null" at bounding box center [183, 348] width 14 height 14
checkbox input "true"
click at [180, 390] on input "Row Selected null" at bounding box center [183, 388] width 14 height 14
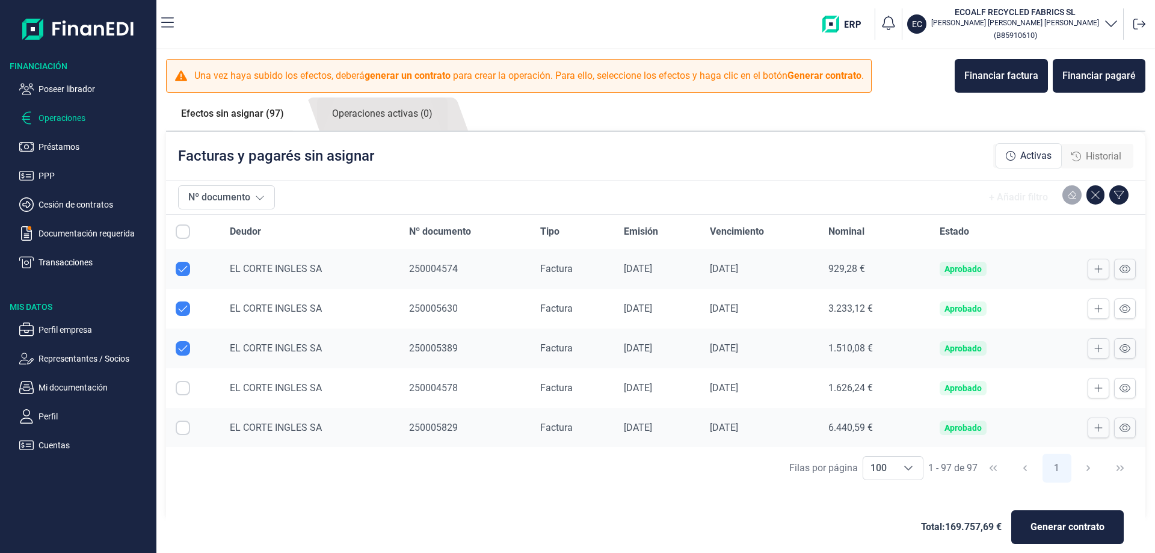
checkbox input "true"
click at [183, 428] on input "Row Selected null" at bounding box center [183, 427] width 14 height 14
checkbox input "true"
click at [183, 347] on input "Row Selected null" at bounding box center [183, 347] width 14 height 14
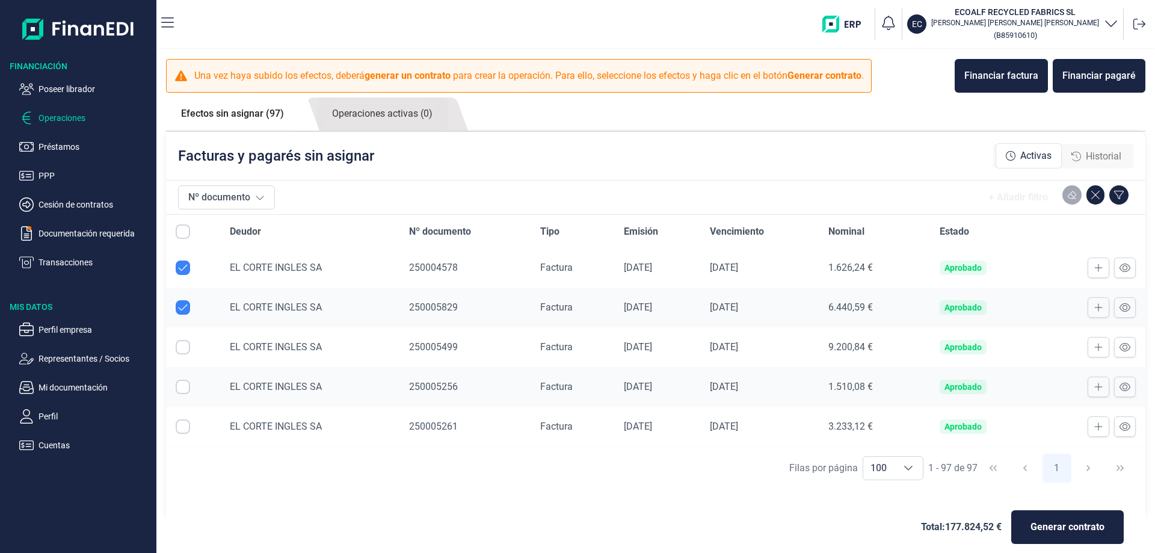
checkbox input "true"
click at [182, 390] on input "Row Selected null" at bounding box center [183, 387] width 14 height 14
checkbox input "true"
click at [180, 423] on input "Row Selected null" at bounding box center [183, 426] width 14 height 14
checkbox input "true"
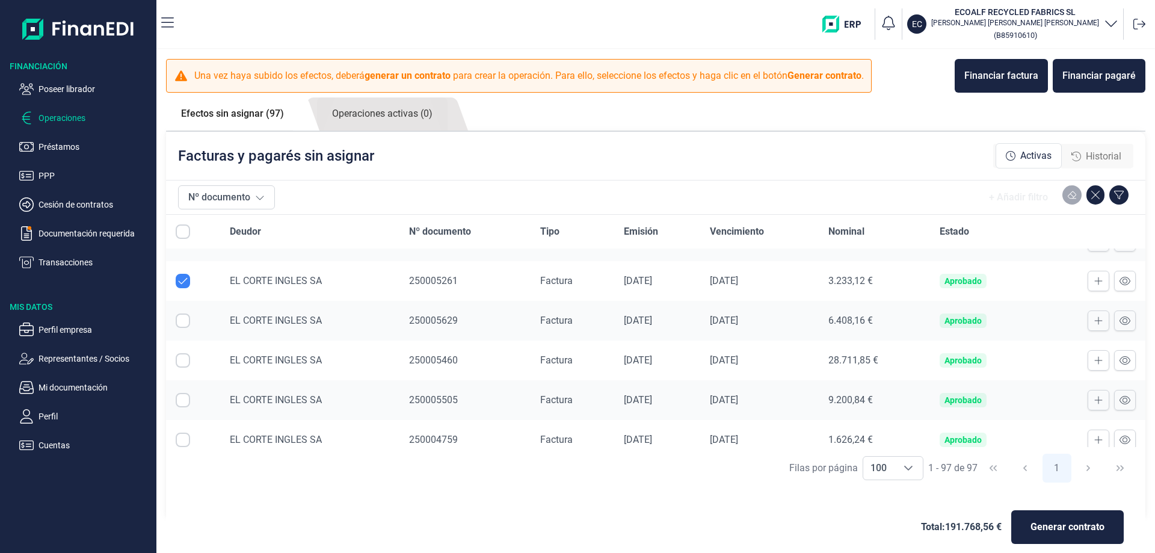
scroll to position [2286, 0]
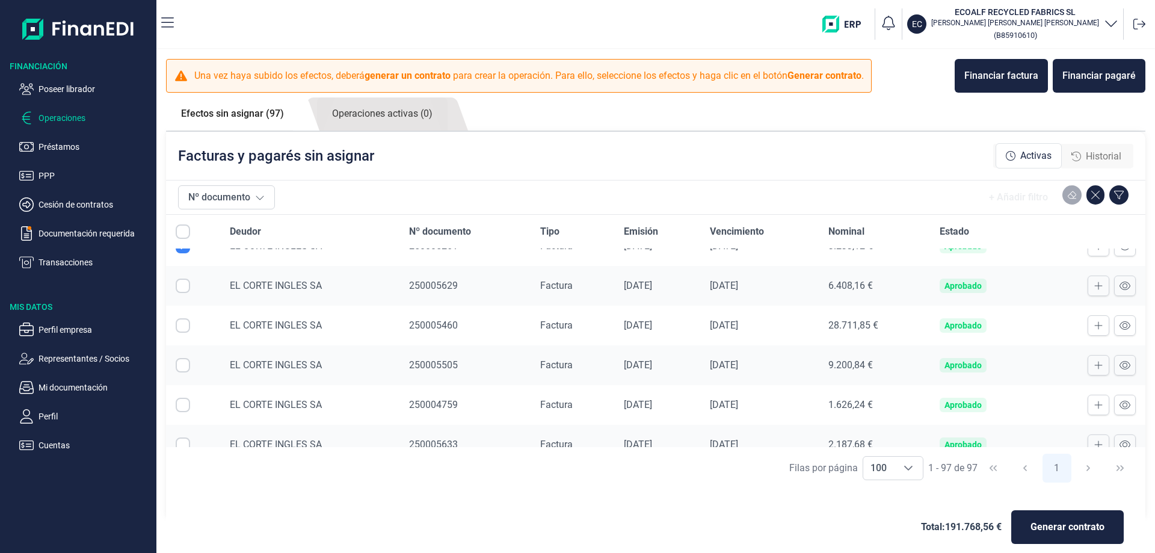
drag, startPoint x: 183, startPoint y: 287, endPoint x: 182, endPoint y: 322, distance: 35.5
click at [182, 287] on input "Row Selected null" at bounding box center [183, 285] width 14 height 14
checkbox input "true"
click at [182, 324] on input "Row Selected null" at bounding box center [183, 325] width 14 height 14
checkbox input "true"
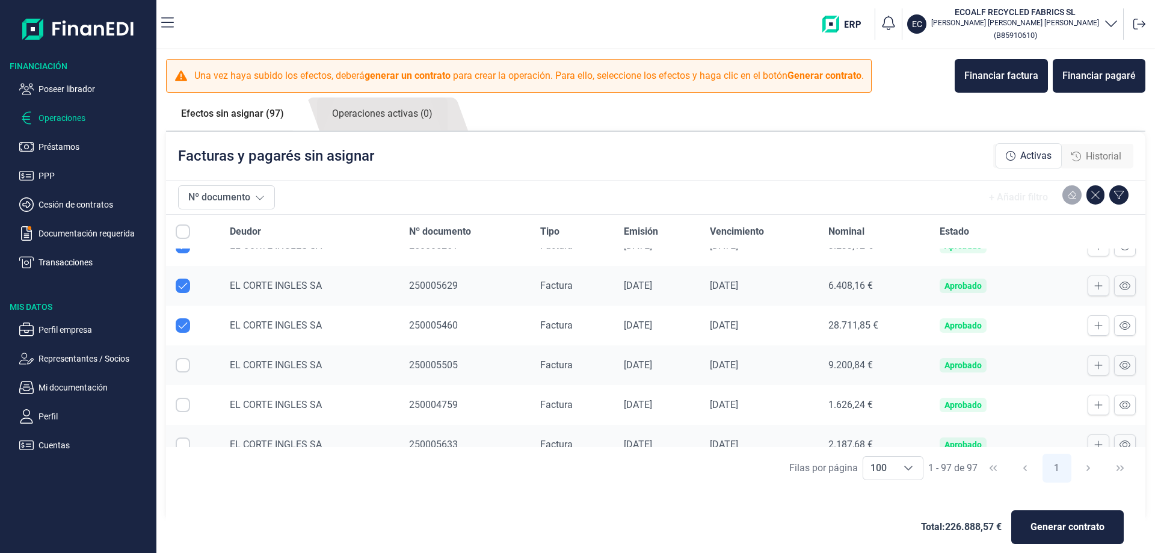
click at [184, 367] on input "Row Selected null" at bounding box center [183, 365] width 14 height 14
checkbox input "true"
click at [180, 407] on input "Row Selected null" at bounding box center [183, 405] width 14 height 14
checkbox input "true"
click at [182, 442] on input "Row Selected null" at bounding box center [183, 444] width 14 height 14
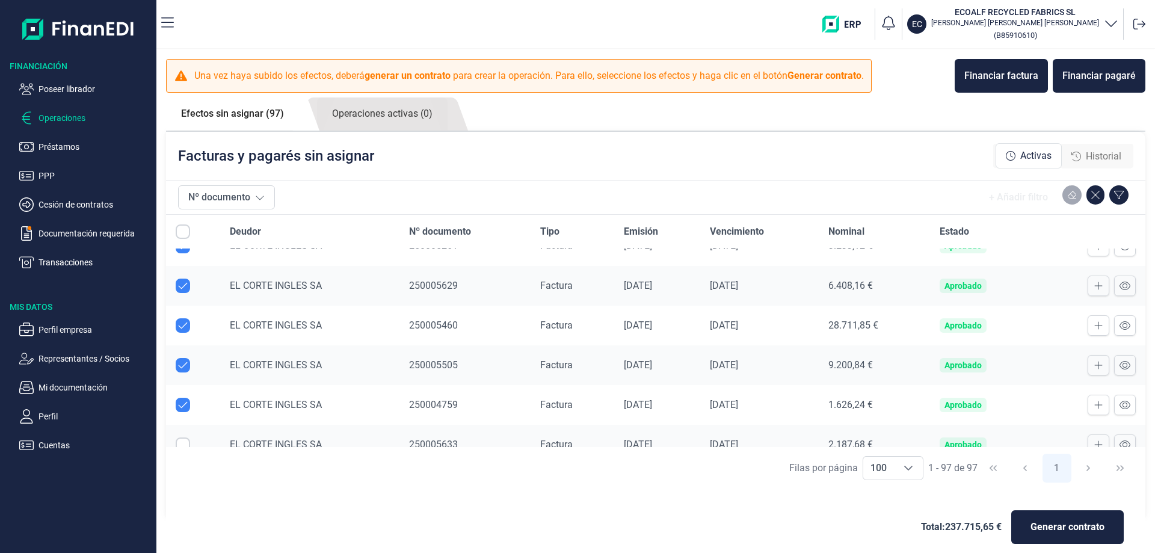
checkbox input "true"
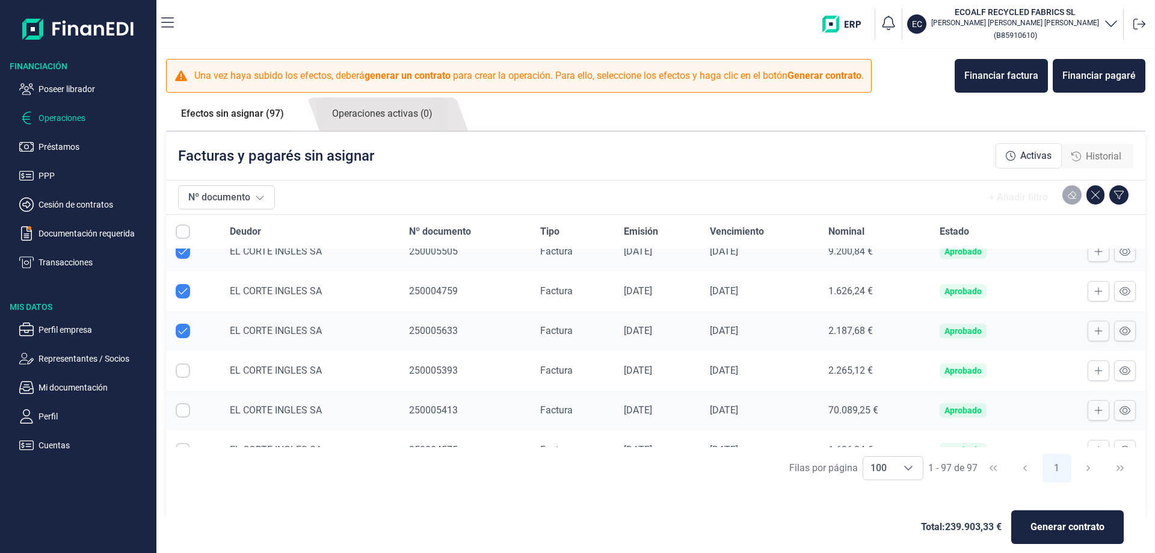
scroll to position [2406, 0]
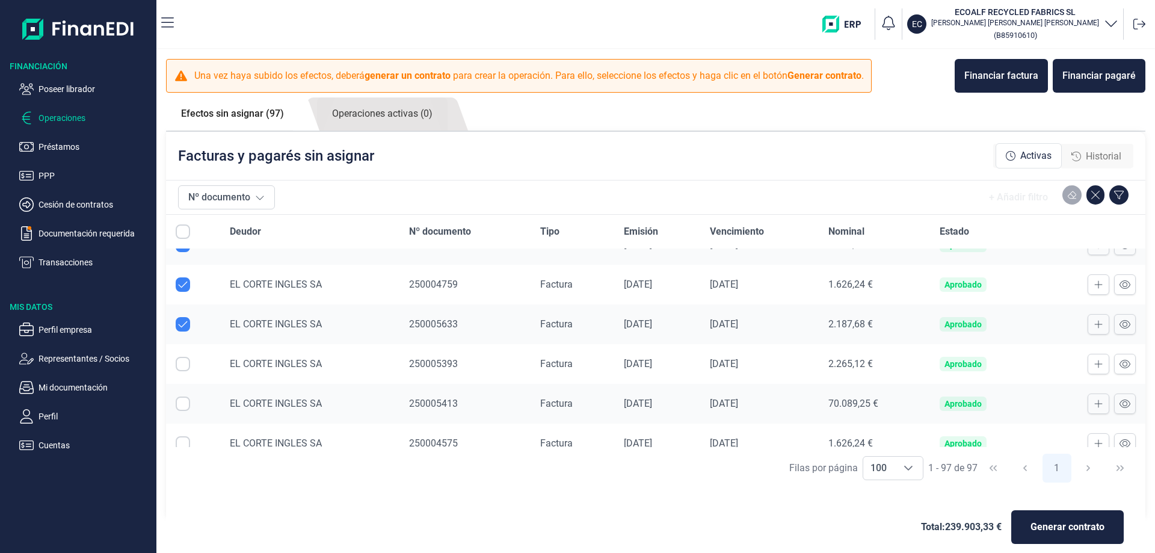
click at [182, 361] on input "Row Selected null" at bounding box center [183, 364] width 14 height 14
checkbox input "true"
click at [183, 401] on input "Row Selected null" at bounding box center [183, 403] width 14 height 14
checkbox input "true"
click at [183, 445] on input "Row Selected null" at bounding box center [183, 443] width 14 height 14
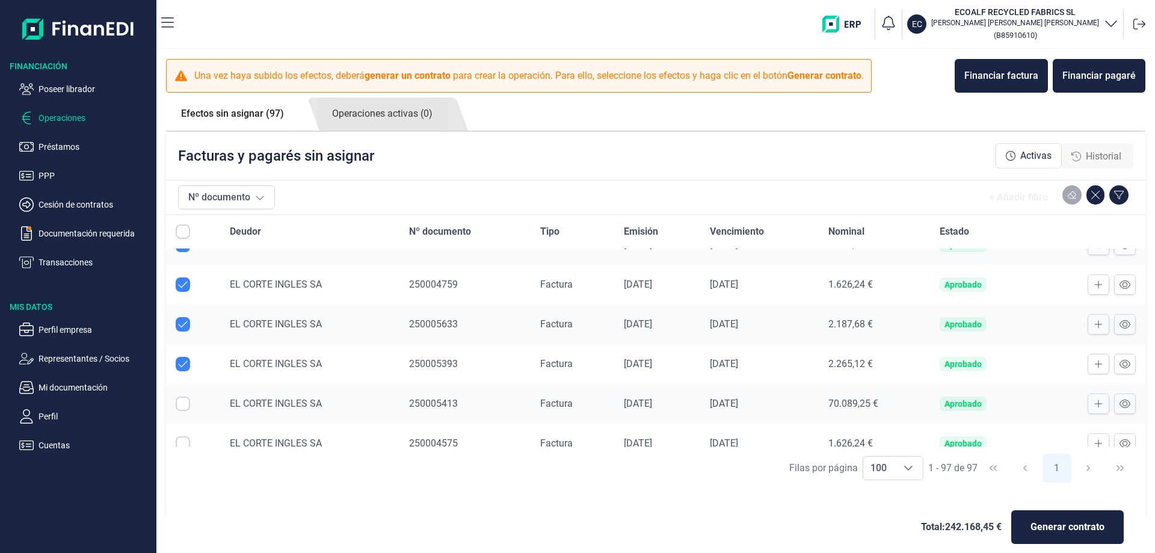
checkbox input "true"
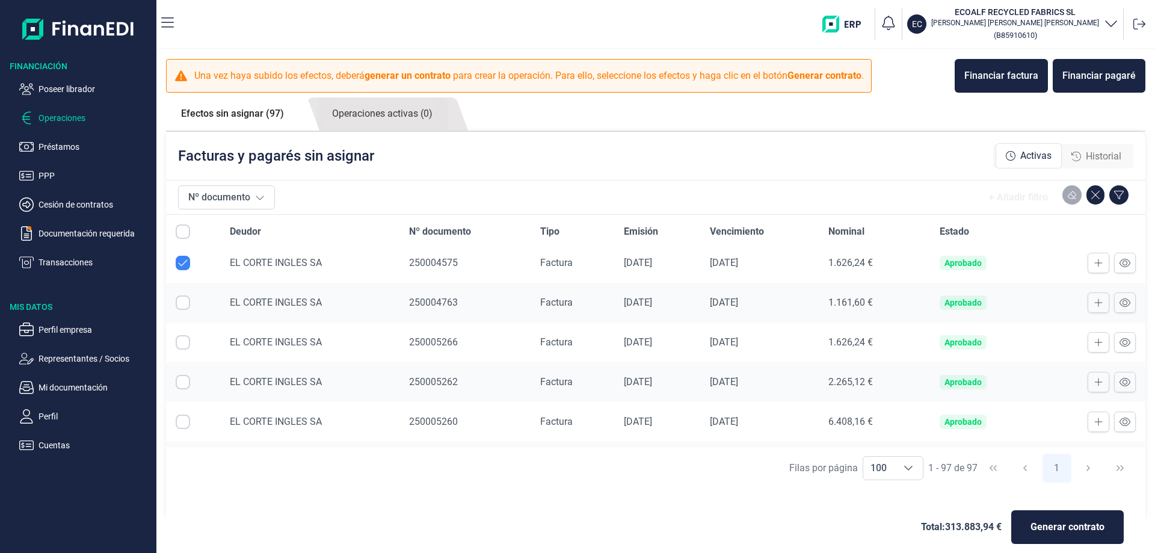
click at [179, 301] on input "Row Selected null" at bounding box center [183, 302] width 14 height 14
checkbox input "true"
click at [181, 340] on input "Row Selected null" at bounding box center [183, 342] width 14 height 14
checkbox input "true"
click at [185, 380] on input "Row Selected null" at bounding box center [183, 382] width 14 height 14
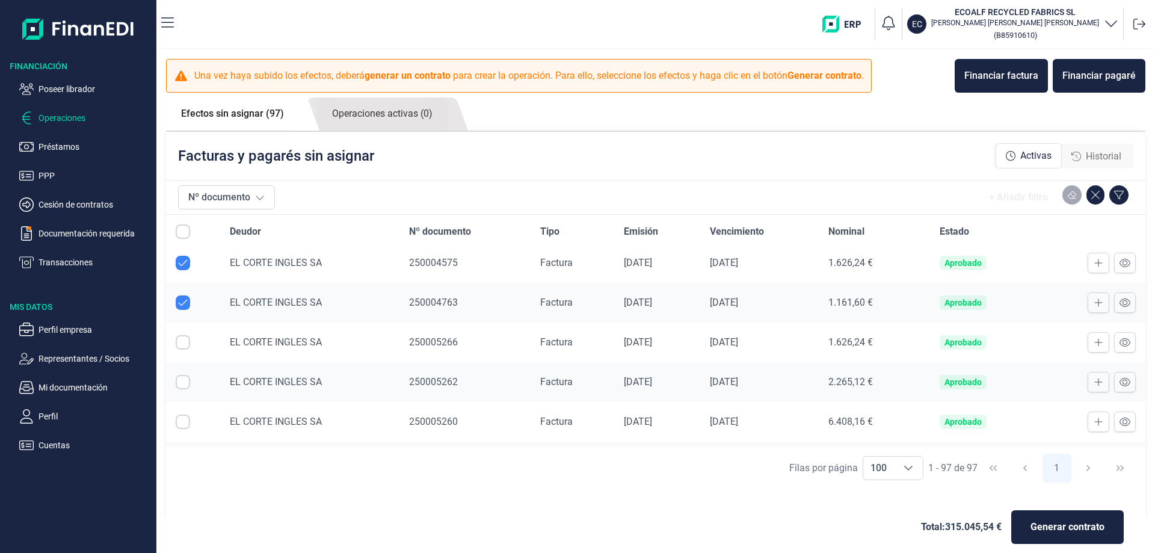
checkbox input "true"
click at [182, 420] on input "Row Selected null" at bounding box center [183, 421] width 14 height 14
checkbox input "true"
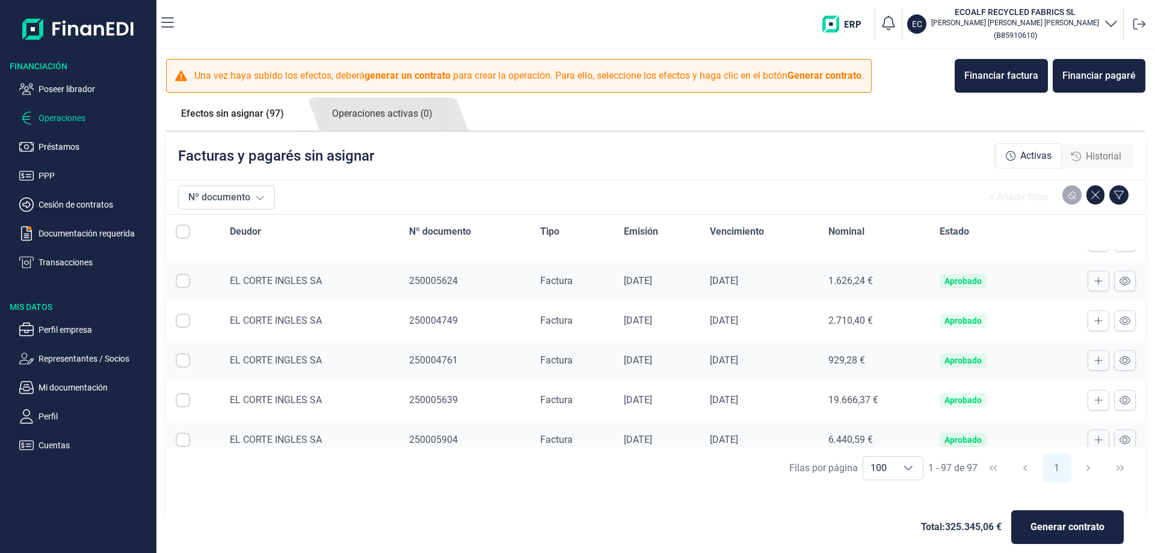
scroll to position [2707, 0]
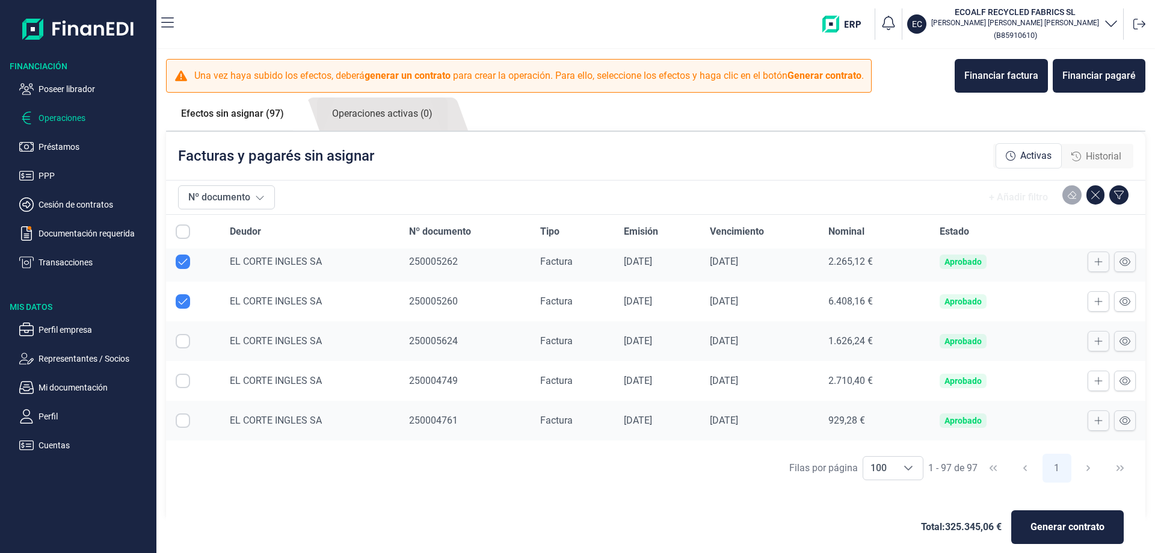
click at [179, 343] on input "Row Selected null" at bounding box center [183, 341] width 14 height 14
checkbox input "true"
drag, startPoint x: 181, startPoint y: 382, endPoint x: 183, endPoint y: 420, distance: 37.9
click at [182, 382] on input "Row Selected null" at bounding box center [183, 381] width 14 height 14
checkbox input "true"
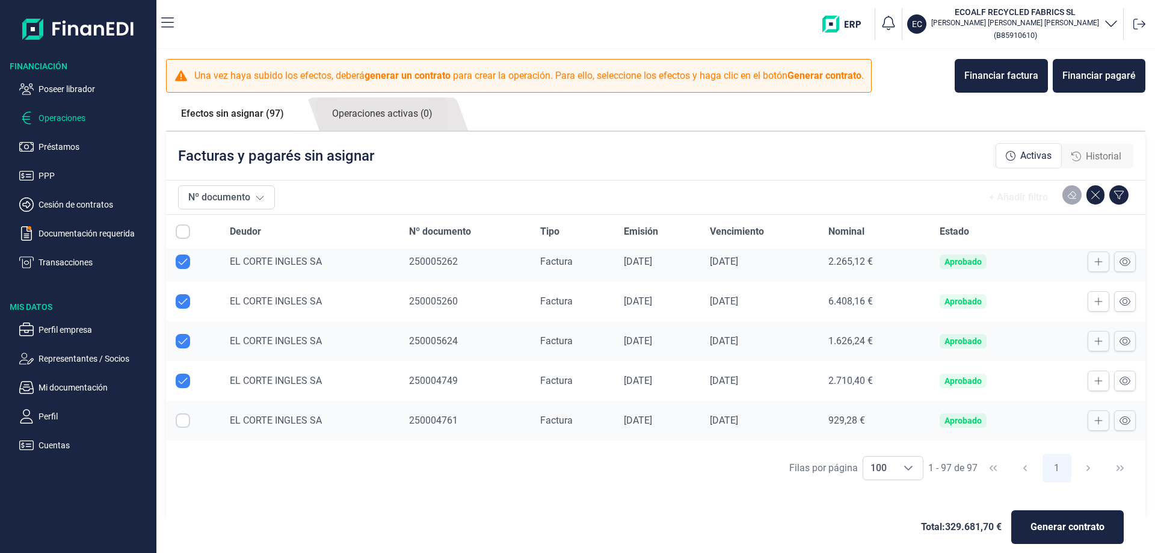
drag, startPoint x: 183, startPoint y: 420, endPoint x: 291, endPoint y: 367, distance: 120.2
click at [183, 419] on input "Row Selected null" at bounding box center [183, 420] width 14 height 14
checkbox input "true"
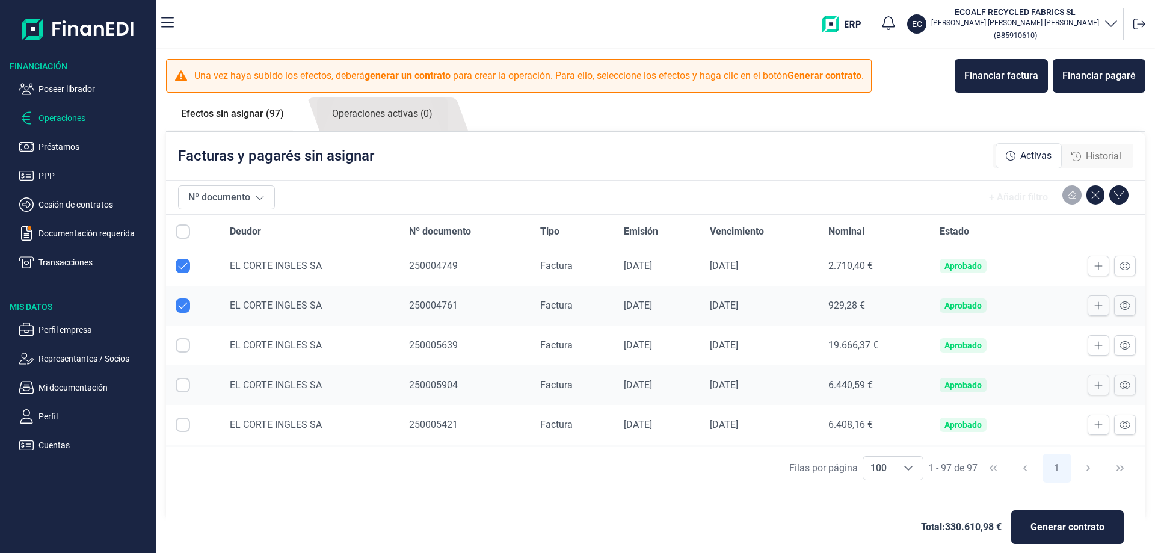
scroll to position [2827, 0]
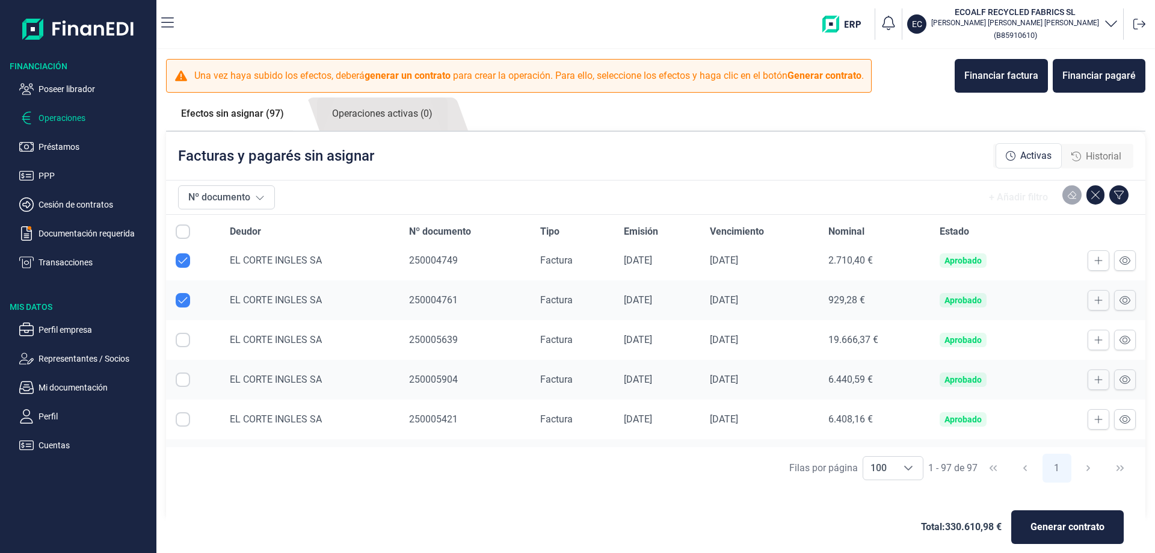
drag, startPoint x: 179, startPoint y: 339, endPoint x: 184, endPoint y: 380, distance: 40.6
click at [179, 340] on input "Row Selected null" at bounding box center [183, 340] width 14 height 14
checkbox input "true"
click at [184, 380] on input "Row Selected null" at bounding box center [183, 379] width 14 height 14
checkbox input "true"
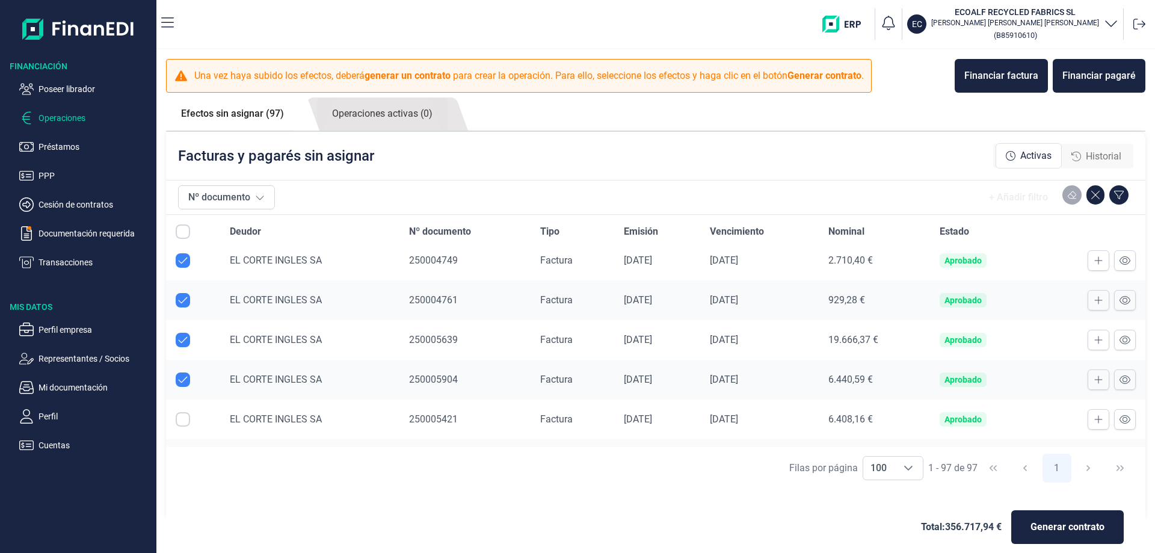
click at [178, 420] on input "Row Selected null" at bounding box center [183, 419] width 14 height 14
checkbox input "true"
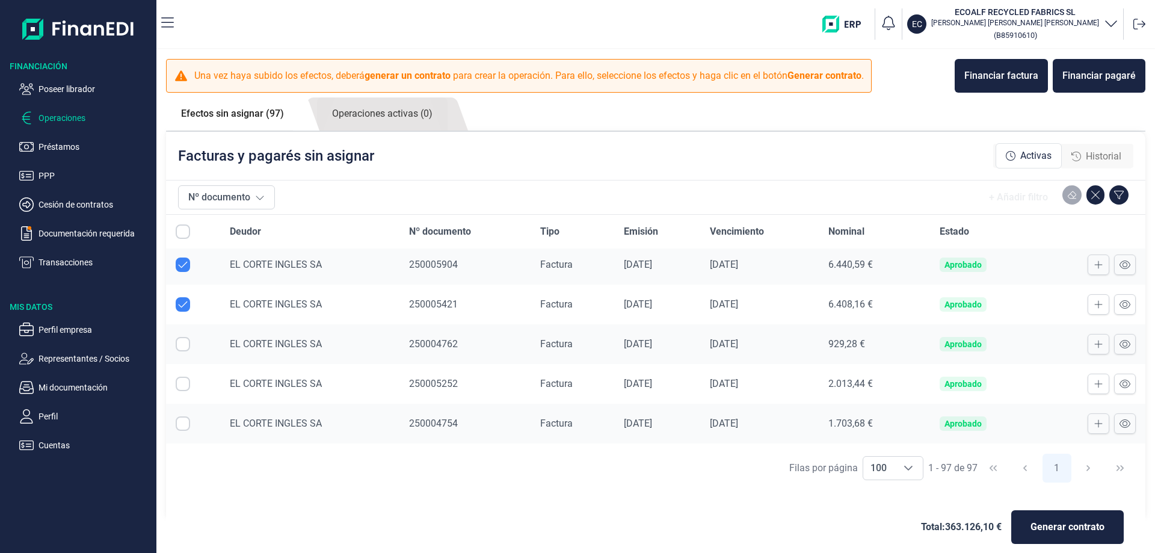
scroll to position [2947, 0]
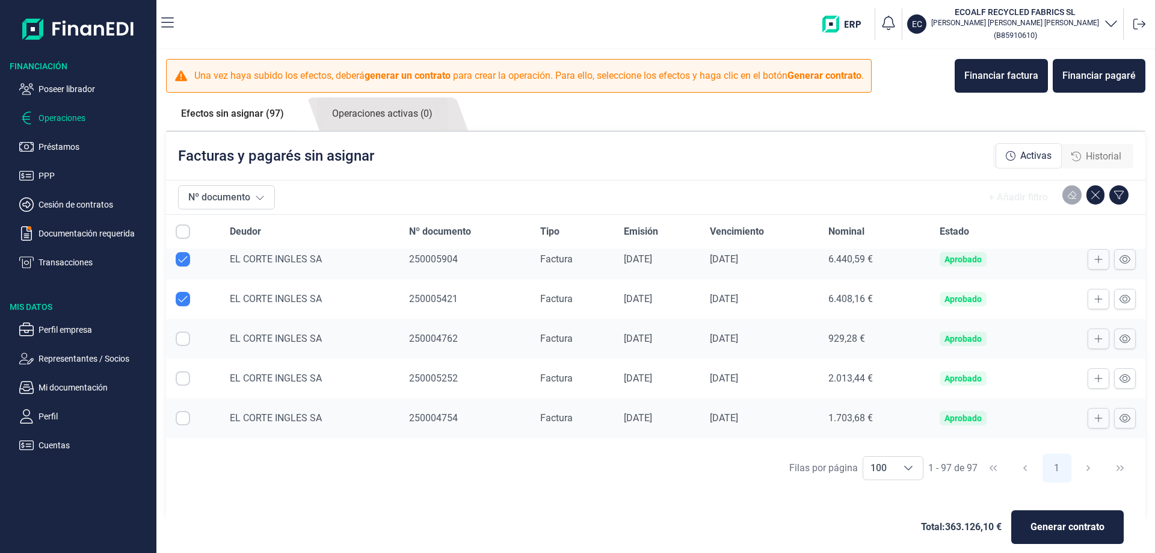
click at [181, 339] on input "Row Selected null" at bounding box center [183, 338] width 14 height 14
checkbox input "true"
click at [182, 377] on input "Row Selected null" at bounding box center [183, 378] width 14 height 14
checkbox input "true"
click at [184, 420] on input "Row Selected null" at bounding box center [183, 418] width 14 height 14
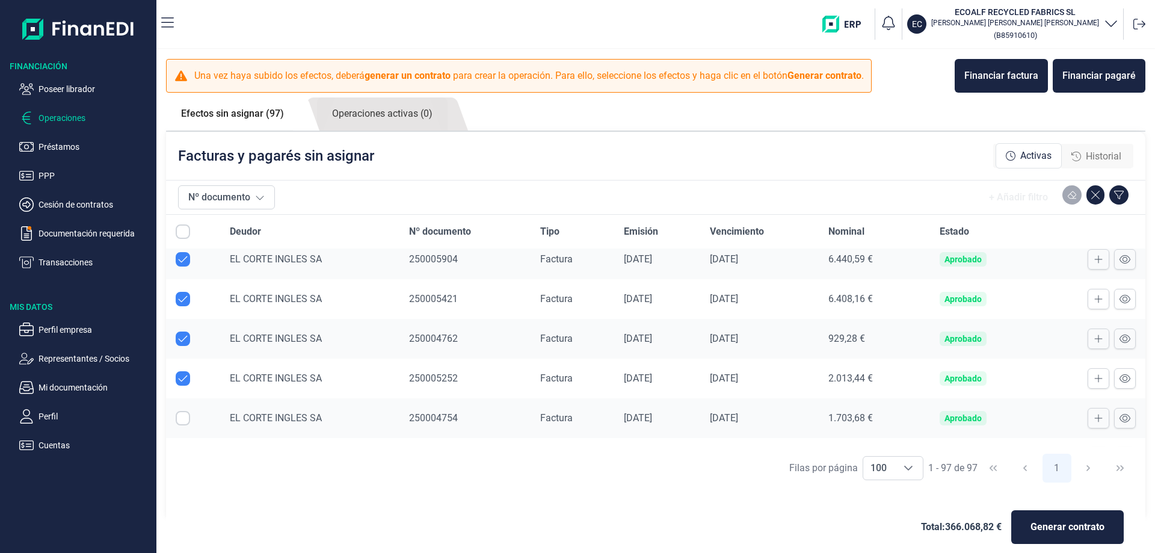
checkbox input "true"
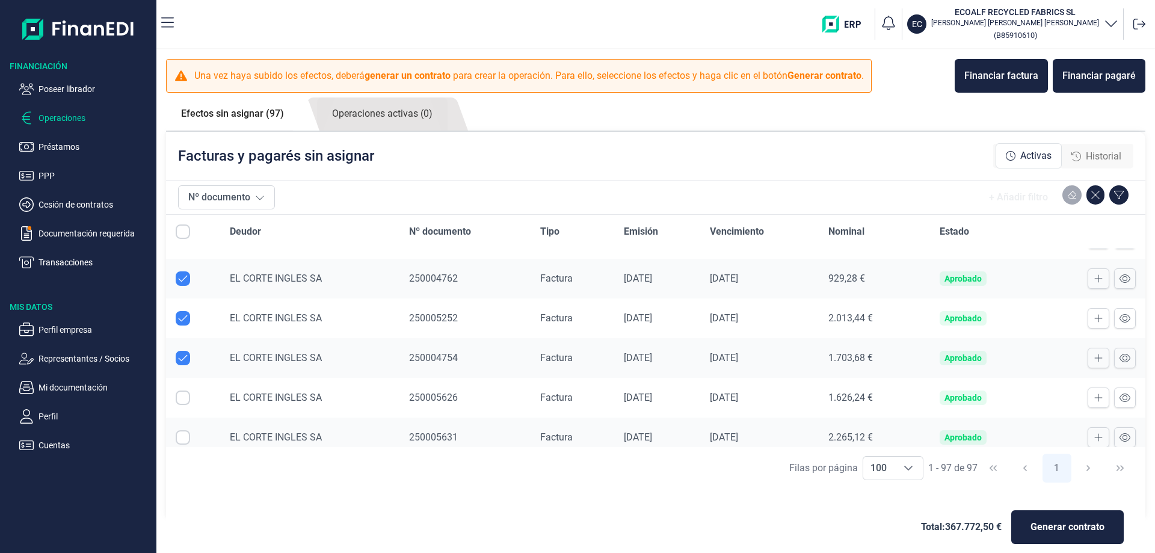
scroll to position [3067, 0]
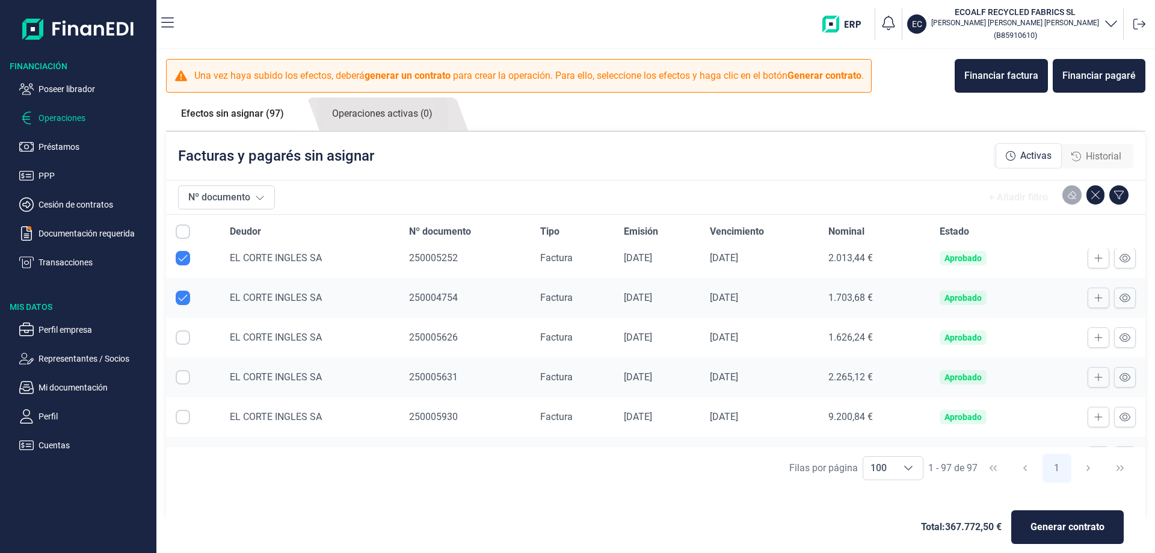
click at [177, 339] on input "Row Selected null" at bounding box center [183, 337] width 14 height 14
checkbox input "true"
click at [182, 377] on input "Row Selected null" at bounding box center [183, 377] width 14 height 14
checkbox input "true"
click at [184, 418] on input "Row Selected null" at bounding box center [183, 417] width 14 height 14
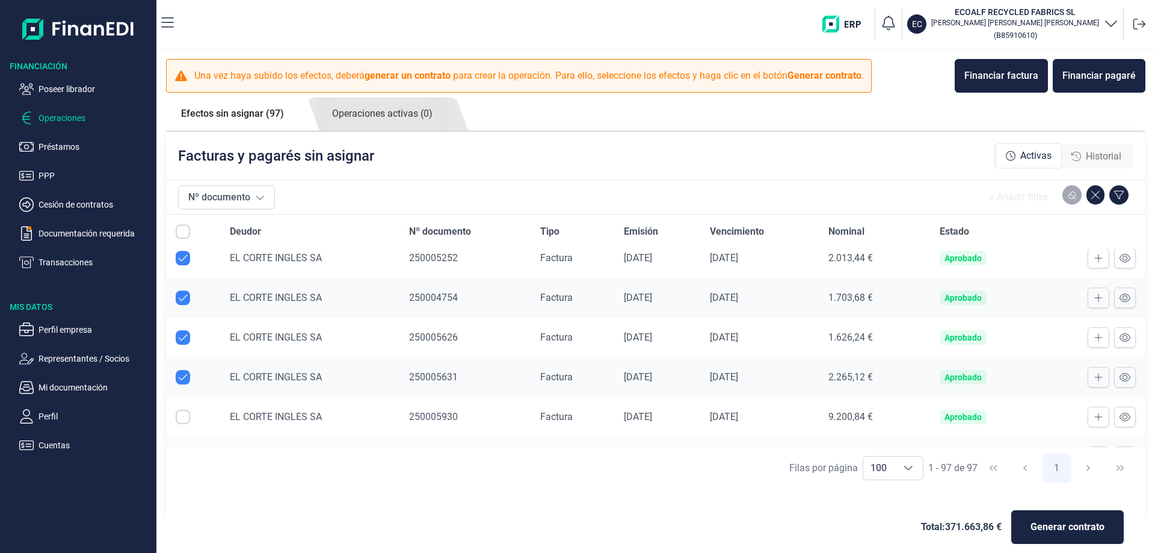
checkbox input "true"
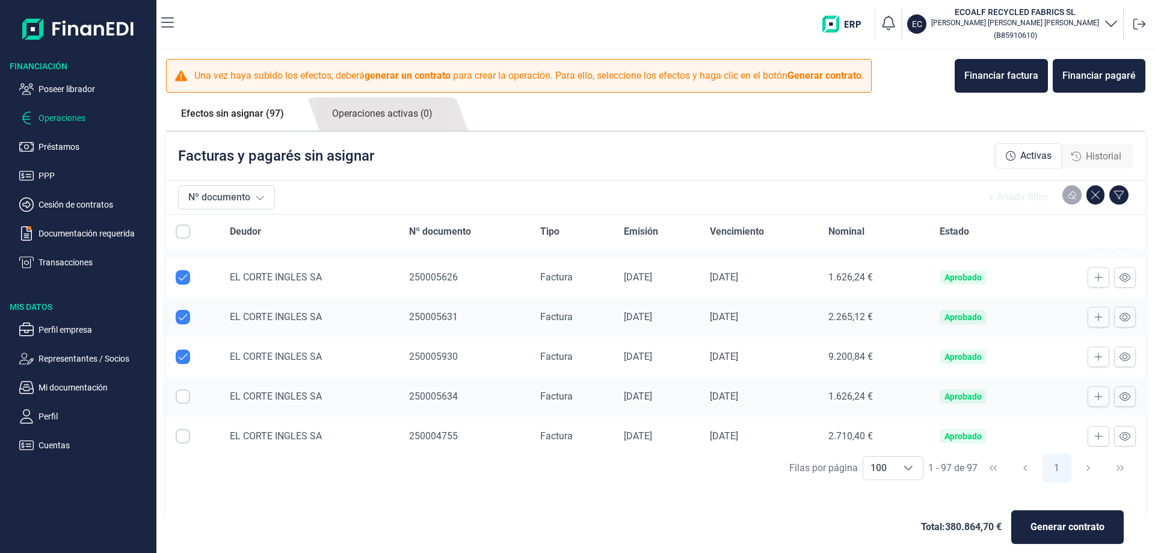
scroll to position [3188, 0]
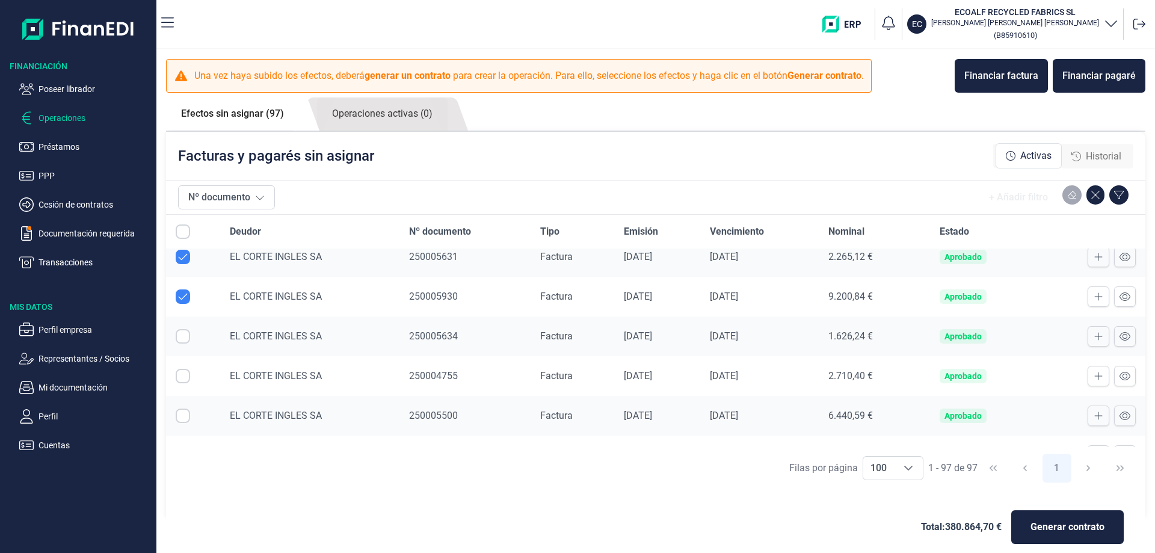
click at [182, 336] on input "Row Selected null" at bounding box center [183, 336] width 14 height 14
checkbox input "true"
click at [180, 377] on input "Row Selected null" at bounding box center [183, 376] width 14 height 14
checkbox input "true"
click at [183, 415] on input "Row Selected null" at bounding box center [183, 415] width 14 height 14
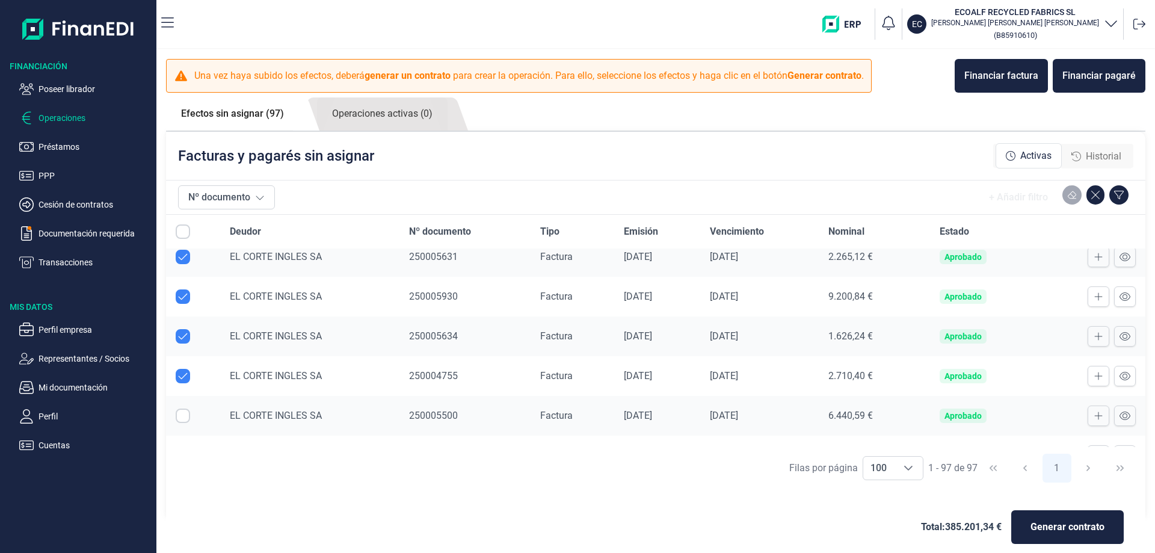
checkbox input "true"
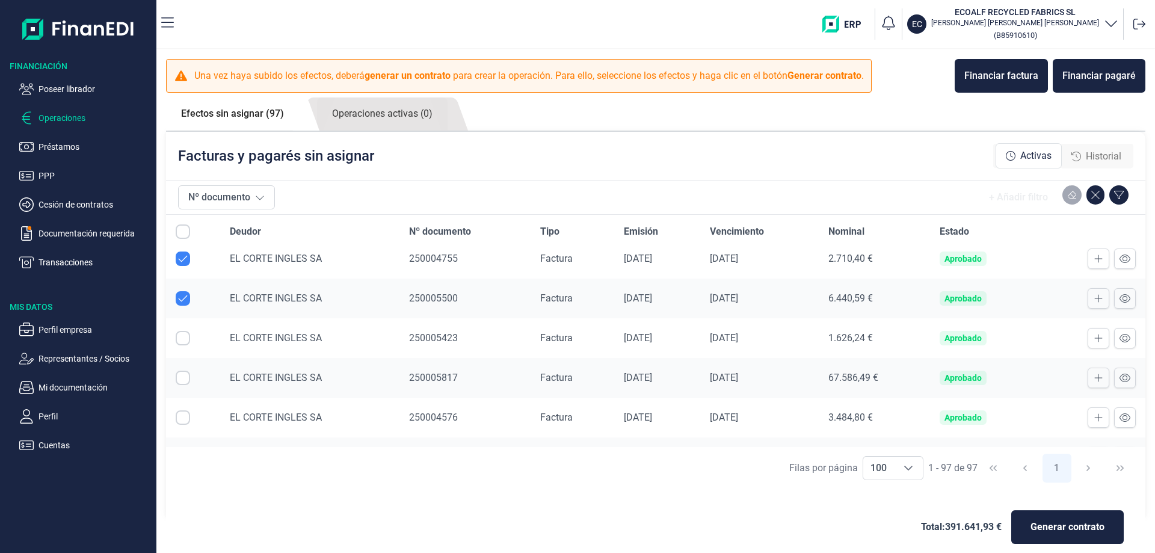
scroll to position [3308, 0]
click at [183, 339] on input "Row Selected null" at bounding box center [183, 335] width 14 height 14
checkbox input "true"
click at [182, 372] on input "Row Selected null" at bounding box center [183, 374] width 14 height 14
checkbox input "true"
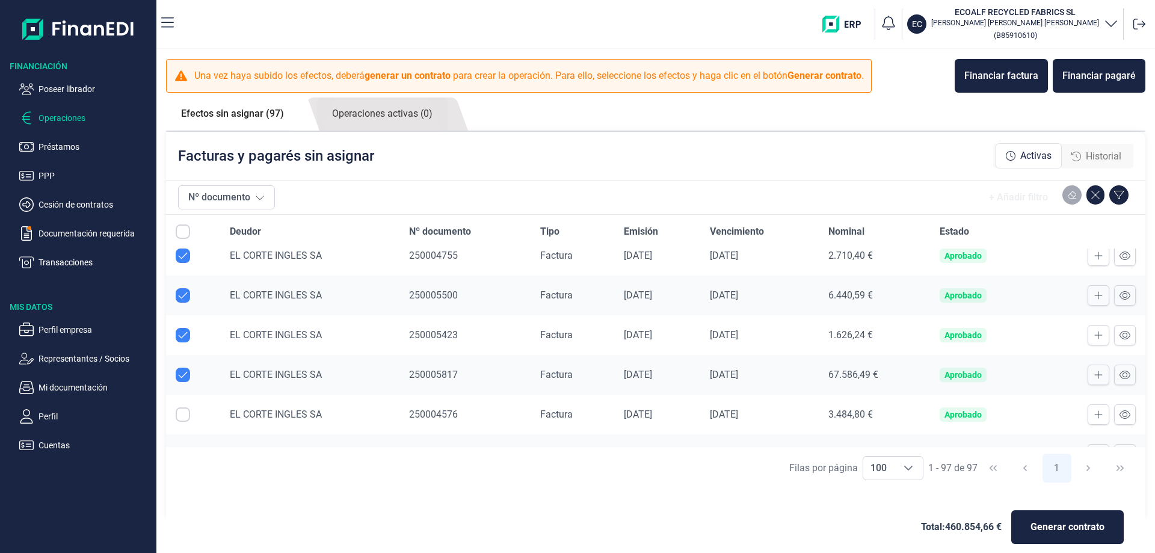
click at [182, 413] on input "Row Selected null" at bounding box center [183, 414] width 14 height 14
checkbox input "true"
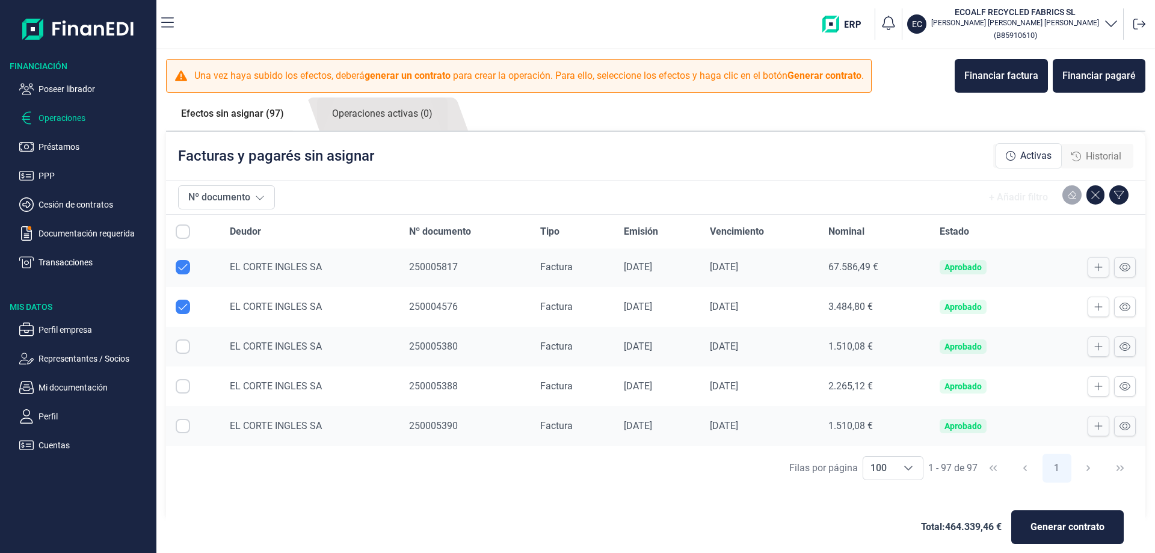
scroll to position [3428, 0]
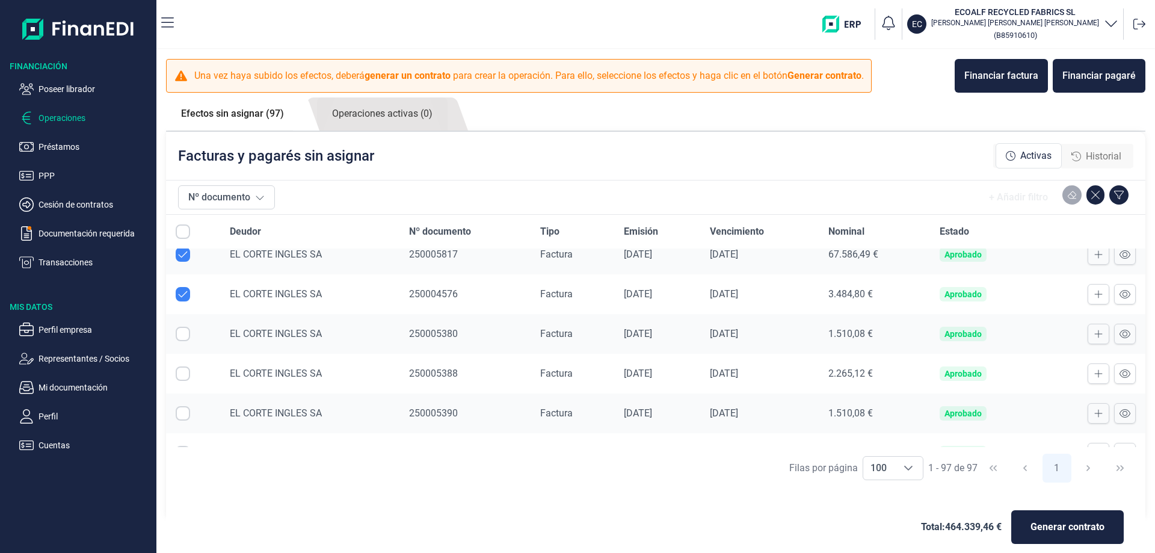
click at [180, 331] on input "Row Selected null" at bounding box center [183, 334] width 14 height 14
checkbox input "true"
click at [182, 374] on input "Row Selected null" at bounding box center [183, 373] width 14 height 14
checkbox input "true"
click at [181, 413] on input "Row Selected null" at bounding box center [183, 413] width 14 height 14
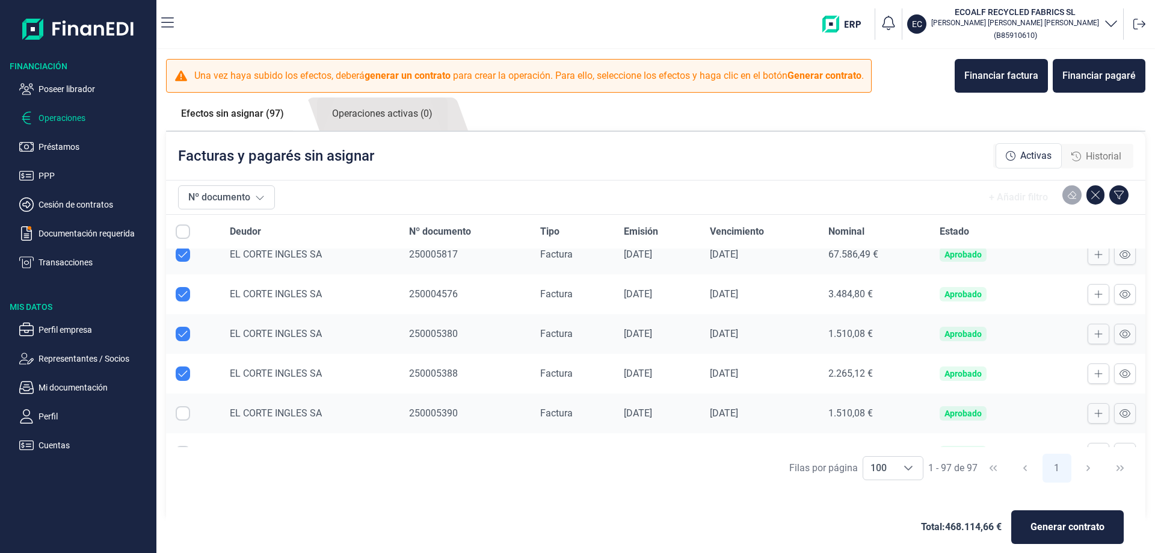
checkbox input "true"
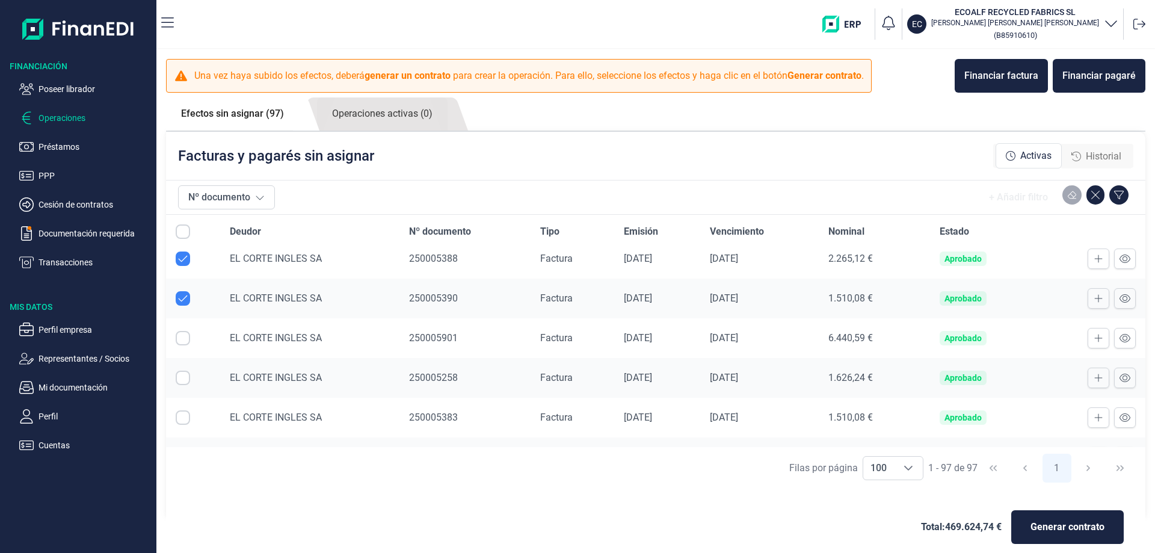
scroll to position [3549, 0]
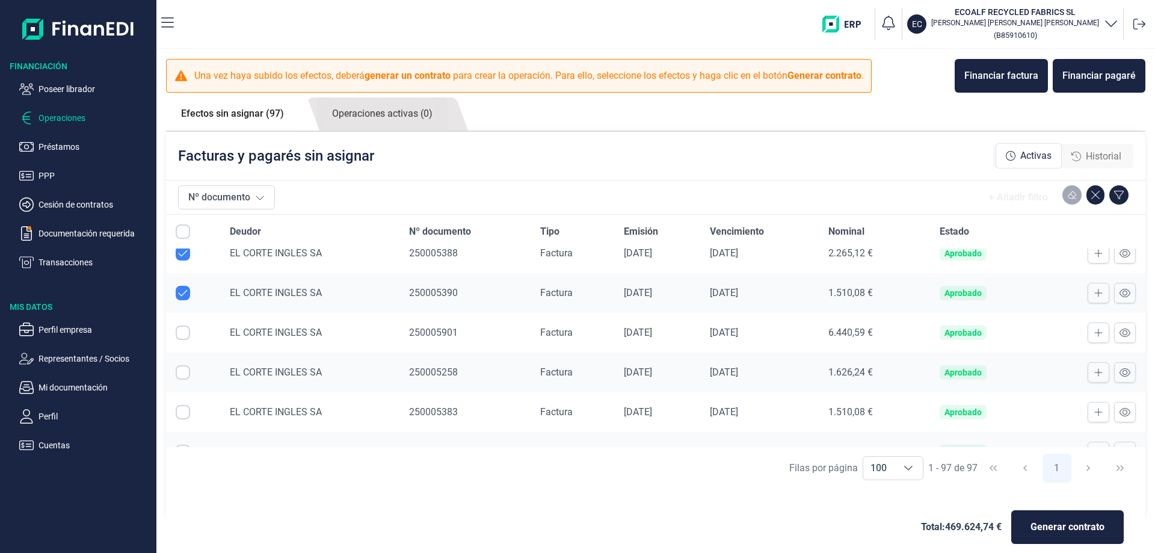
click at [185, 335] on input "Row Selected null" at bounding box center [183, 332] width 14 height 14
checkbox input "true"
click at [180, 372] on input "Row Selected null" at bounding box center [183, 372] width 14 height 14
checkbox input "true"
click at [181, 411] on input "Row Selected null" at bounding box center [183, 412] width 14 height 14
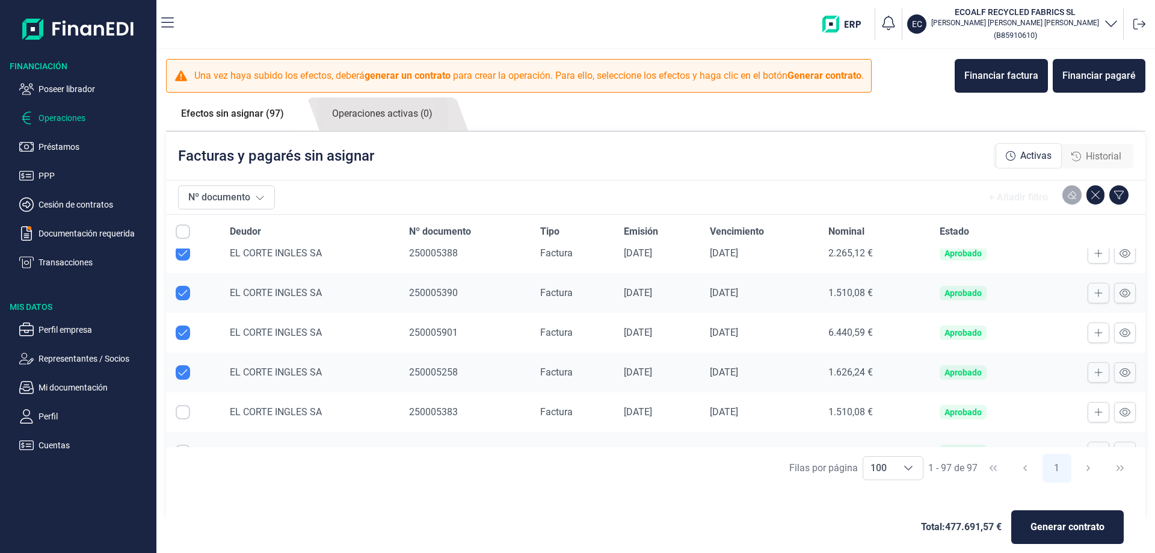
checkbox input "true"
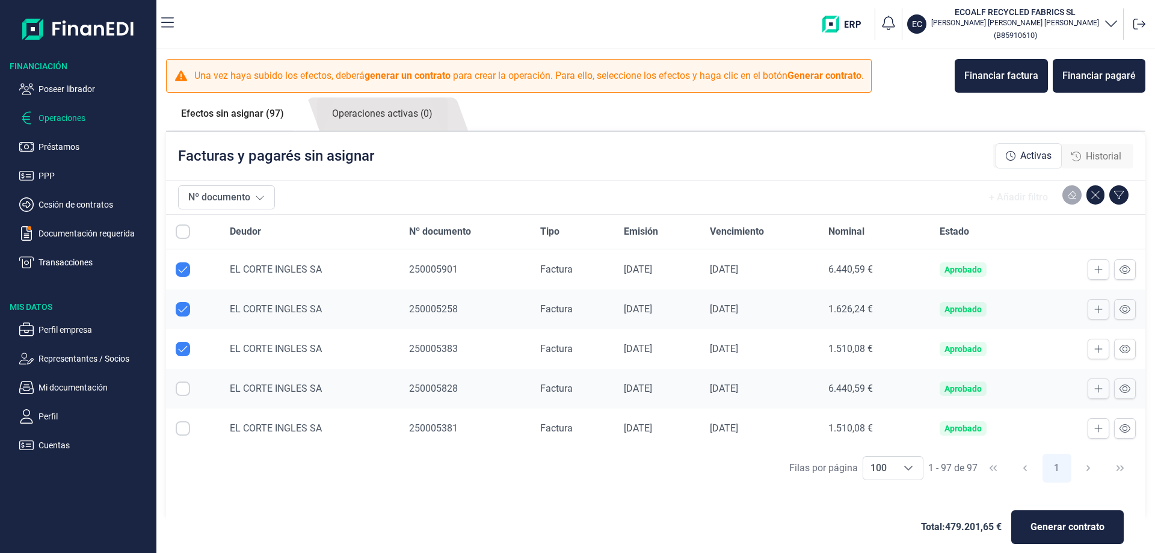
scroll to position [3653, 0]
click at [182, 346] on input "Row Selected null" at bounding box center [183, 347] width 14 height 14
checkbox input "true"
click at [181, 384] on input "Row Selected null" at bounding box center [183, 387] width 14 height 14
checkbox input "true"
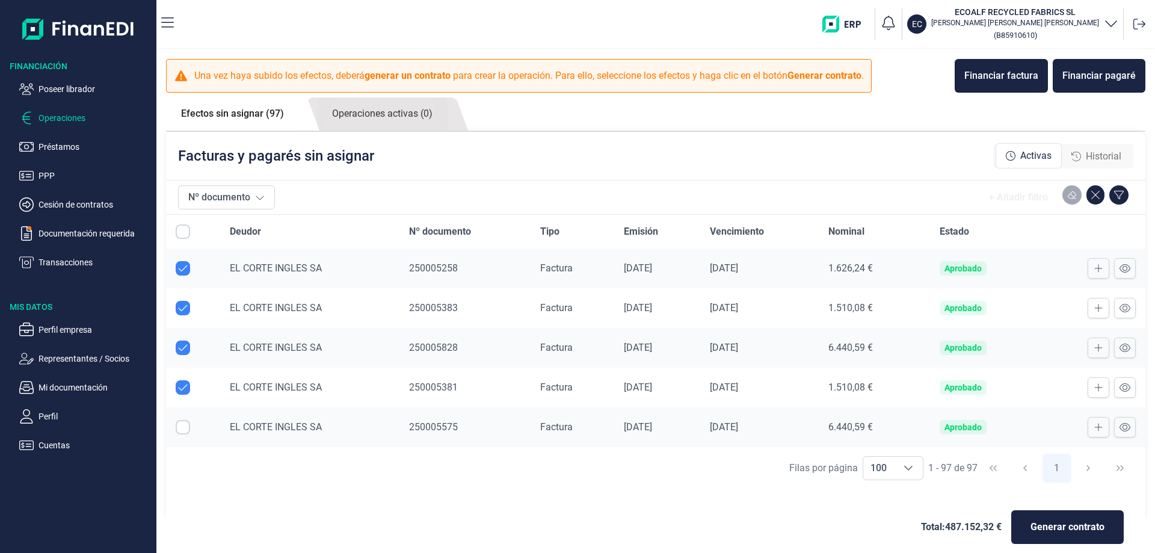
click at [185, 426] on input "Row Selected null" at bounding box center [183, 427] width 14 height 14
checkbox input "true"
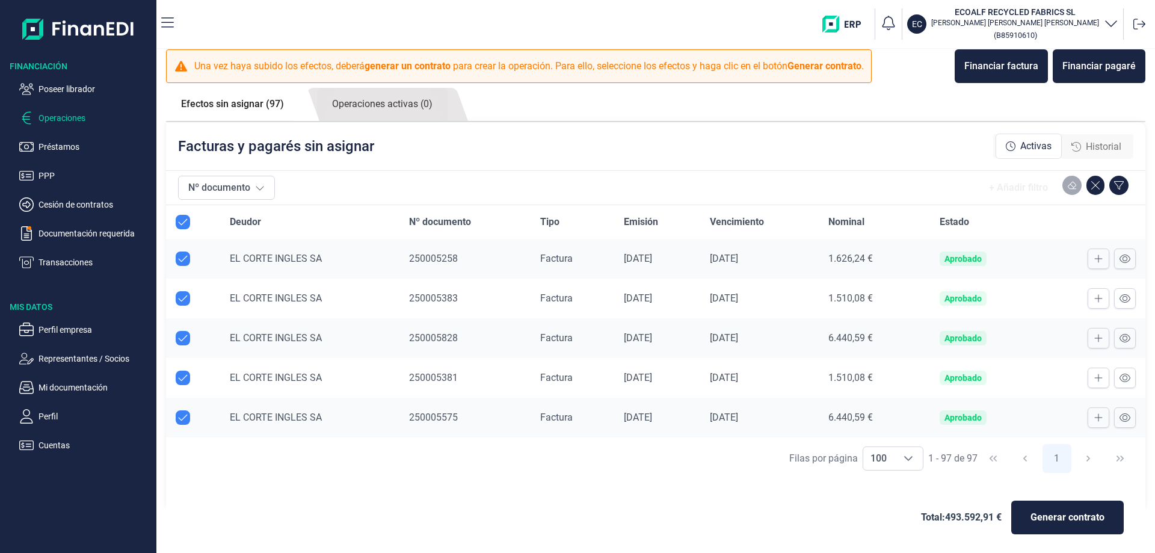
scroll to position [13, 0]
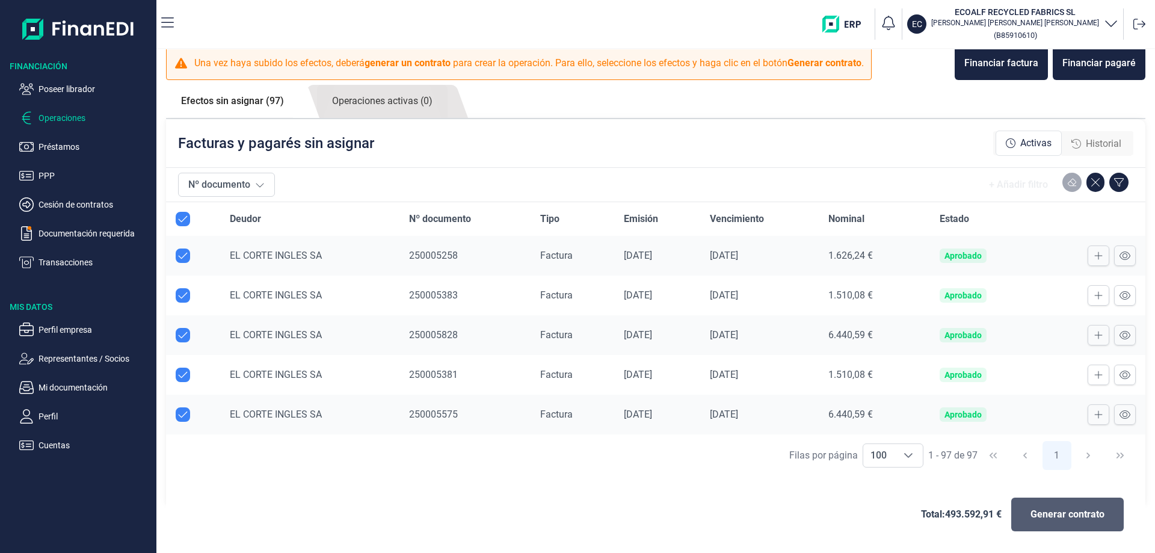
click at [1068, 517] on span "Generar contrato" at bounding box center [1067, 514] width 74 height 14
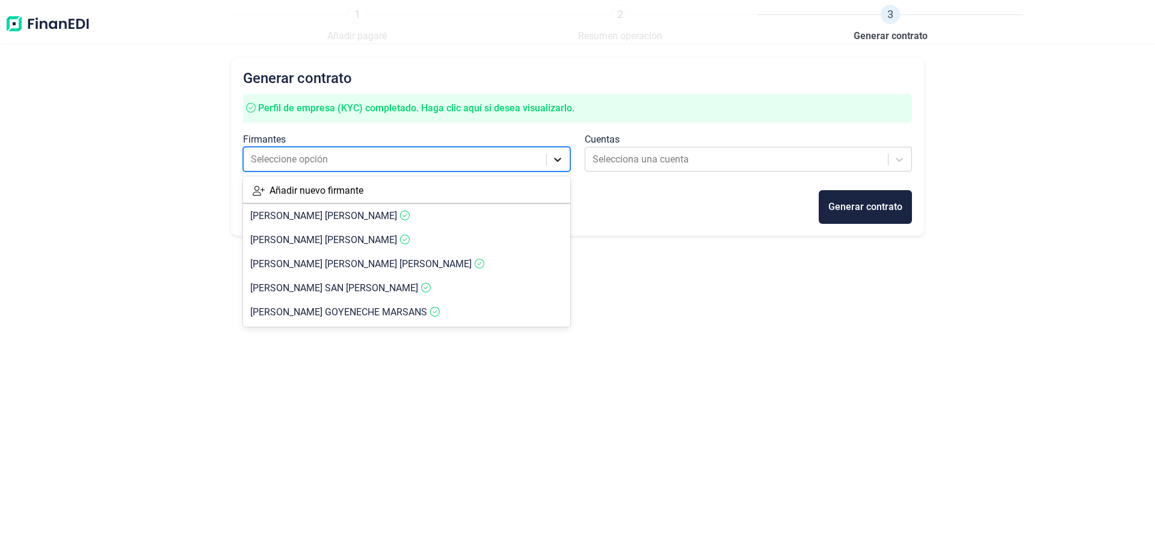
click at [554, 155] on icon at bounding box center [558, 159] width 12 height 12
click at [345, 287] on span "[PERSON_NAME] SAN [PERSON_NAME]" at bounding box center [334, 287] width 168 height 11
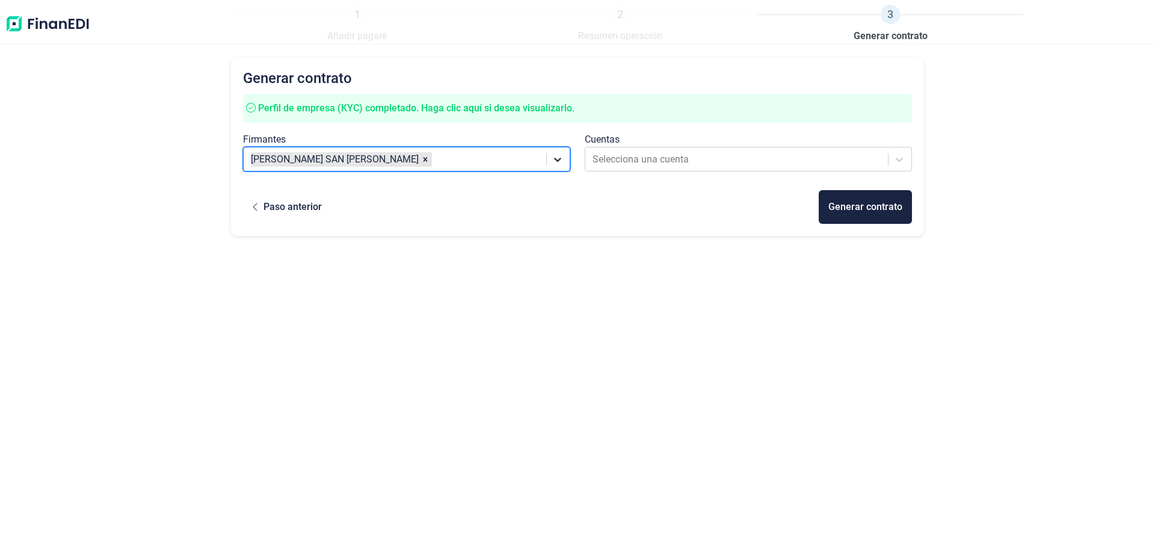
click at [553, 158] on icon at bounding box center [558, 159] width 12 height 12
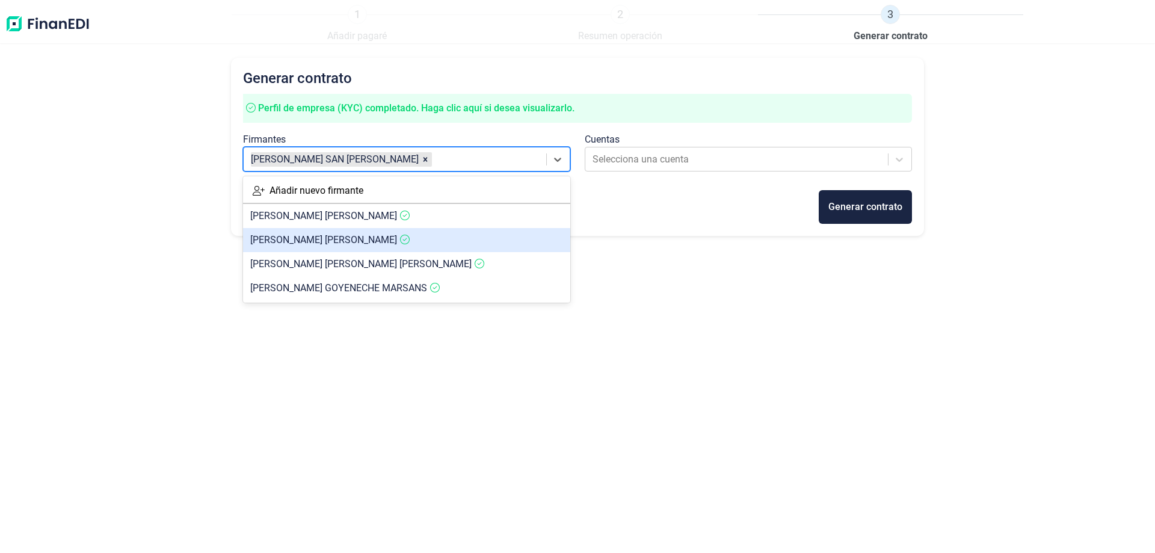
click at [435, 240] on article "[PERSON_NAME]" at bounding box center [406, 240] width 327 height 24
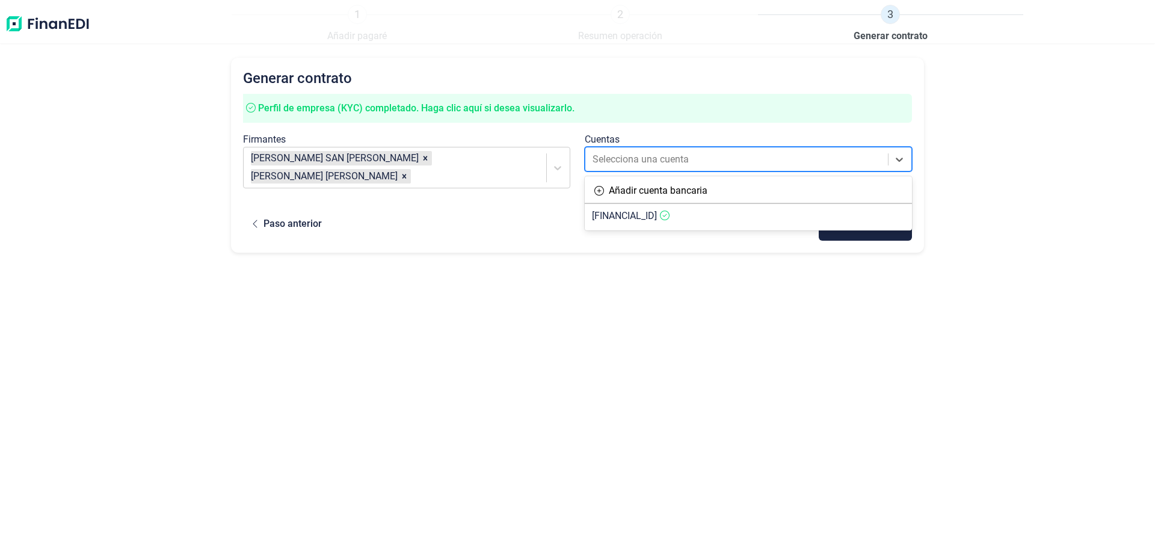
click at [674, 167] on div at bounding box center [737, 159] width 290 height 17
click at [658, 222] on article "[FINANCIAL_ID]" at bounding box center [748, 216] width 327 height 24
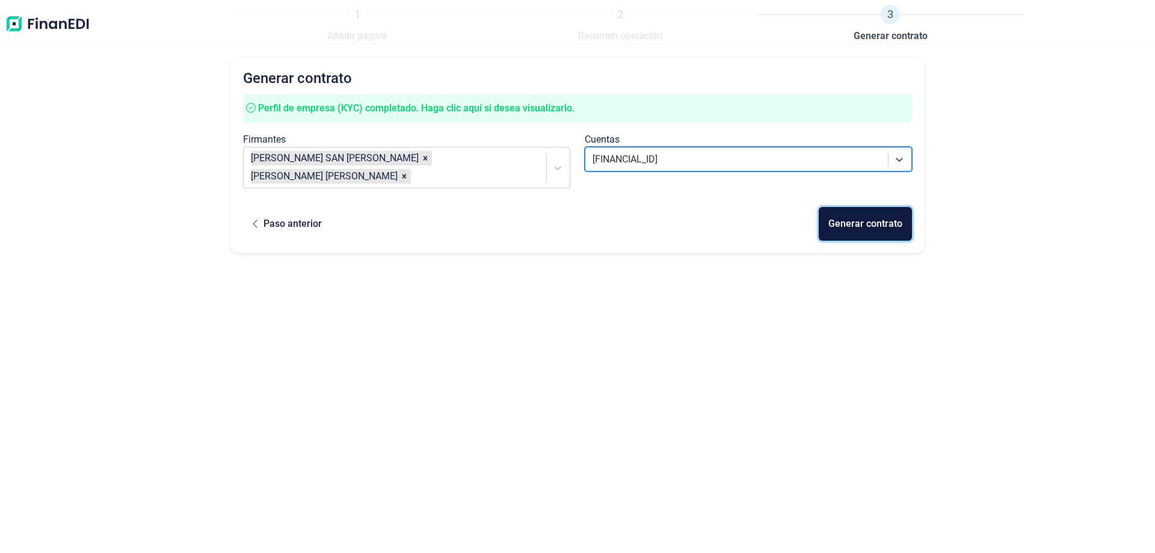
click at [869, 223] on div "Generar contrato" at bounding box center [865, 224] width 74 height 14
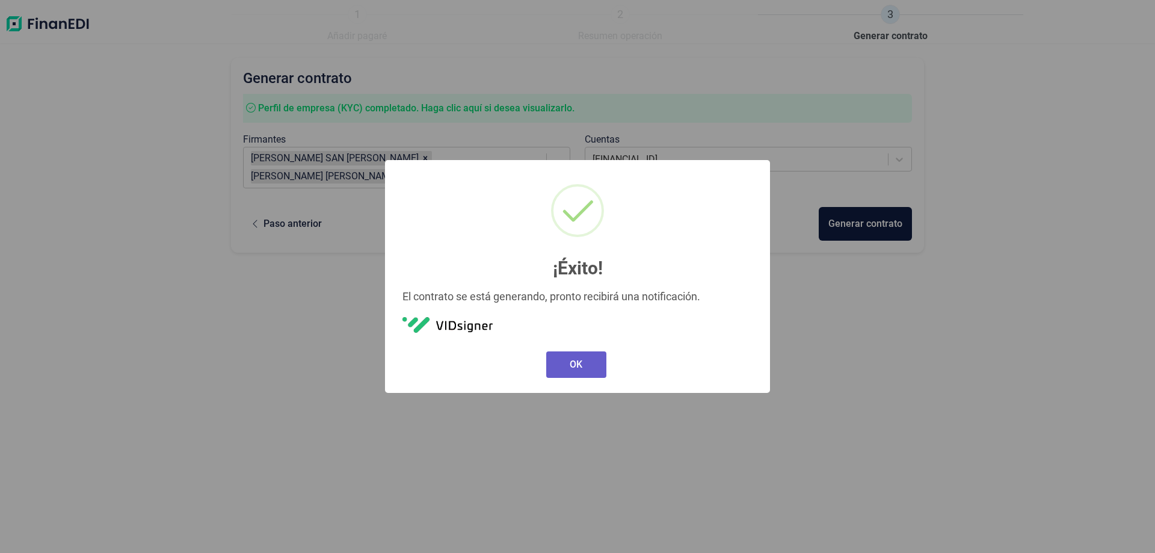
click at [578, 362] on button "OK" at bounding box center [576, 364] width 60 height 26
